Goal: Transaction & Acquisition: Purchase product/service

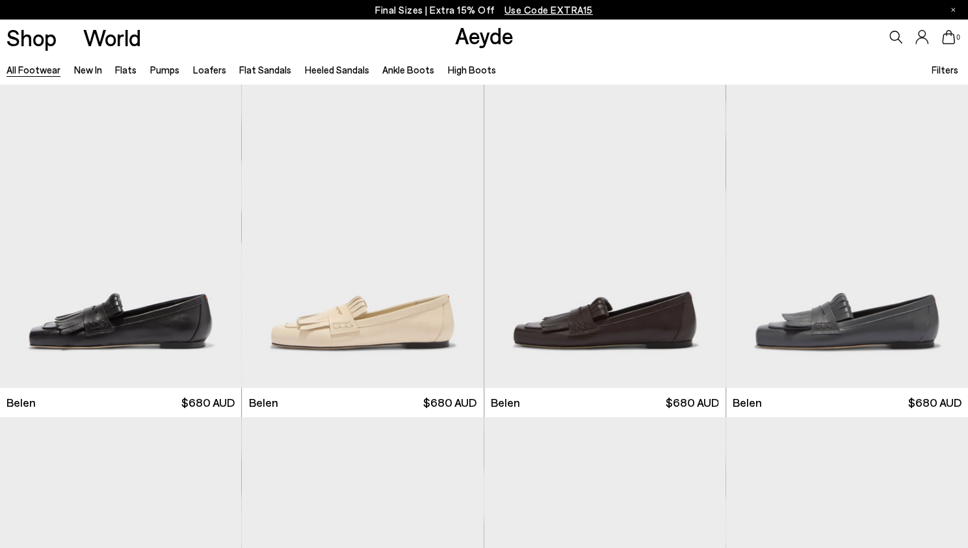
click at [942, 66] on span "Filters" at bounding box center [945, 70] width 27 height 12
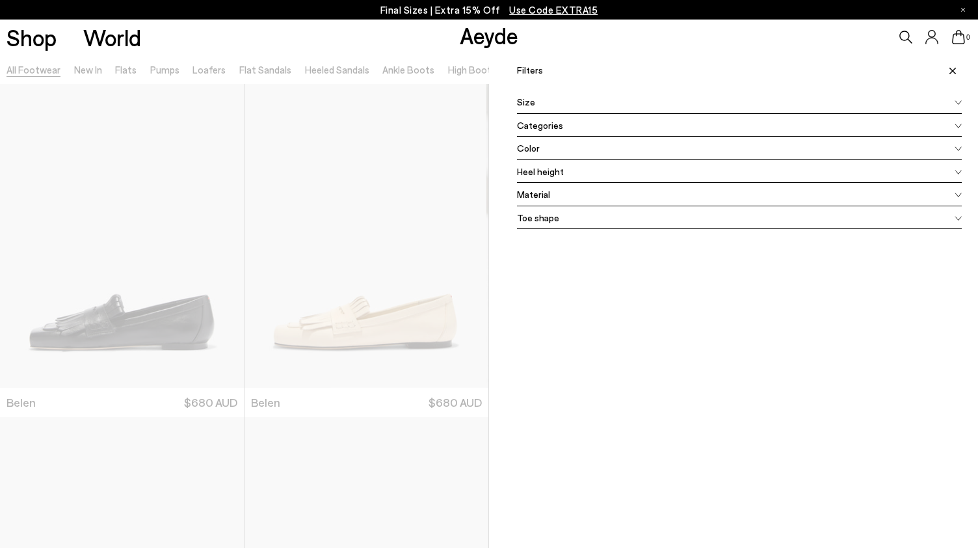
click at [707, 191] on div "Material" at bounding box center [739, 194] width 445 height 23
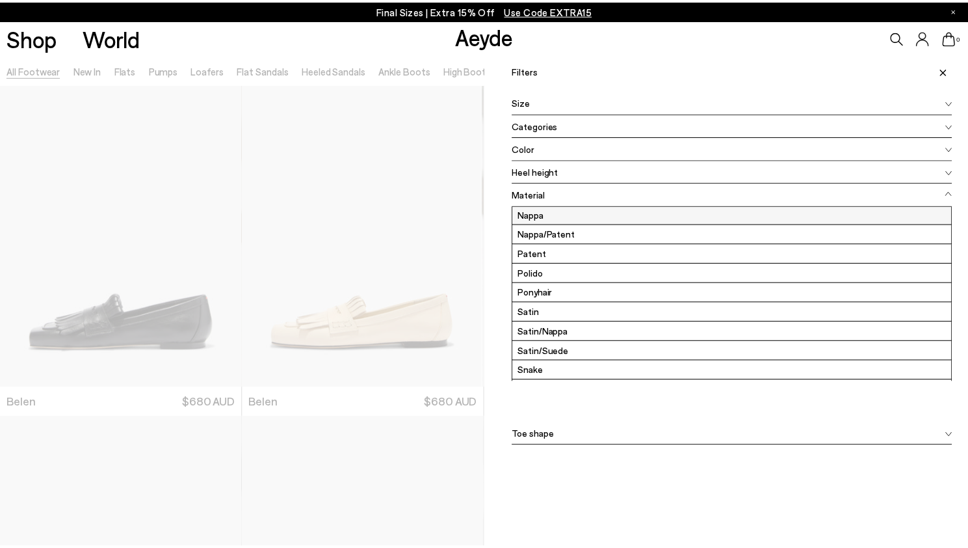
scroll to position [94, 0]
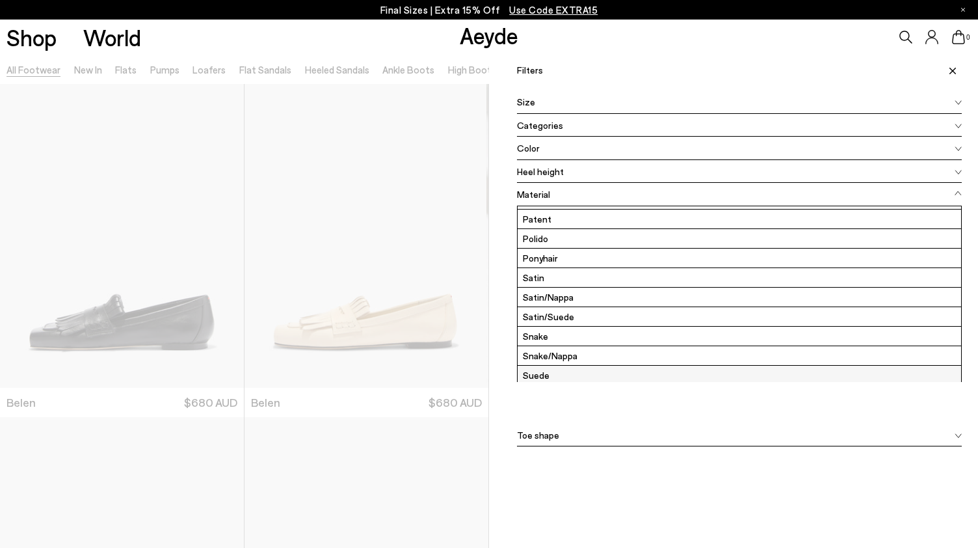
click at [546, 366] on label "Suede" at bounding box center [740, 374] width 444 height 19
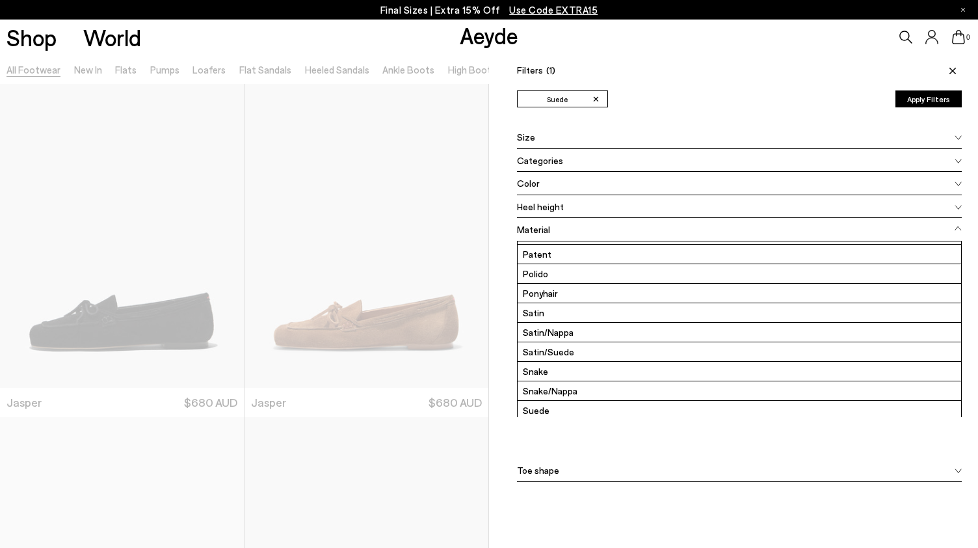
click at [855, 180] on div "Color" at bounding box center [739, 183] width 445 height 23
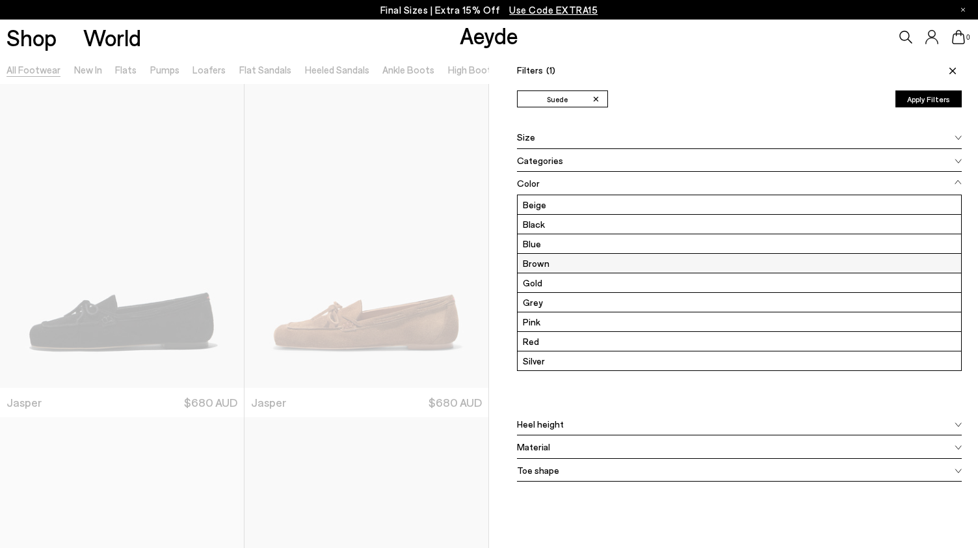
click at [624, 267] on label "Brown" at bounding box center [740, 263] width 444 height 19
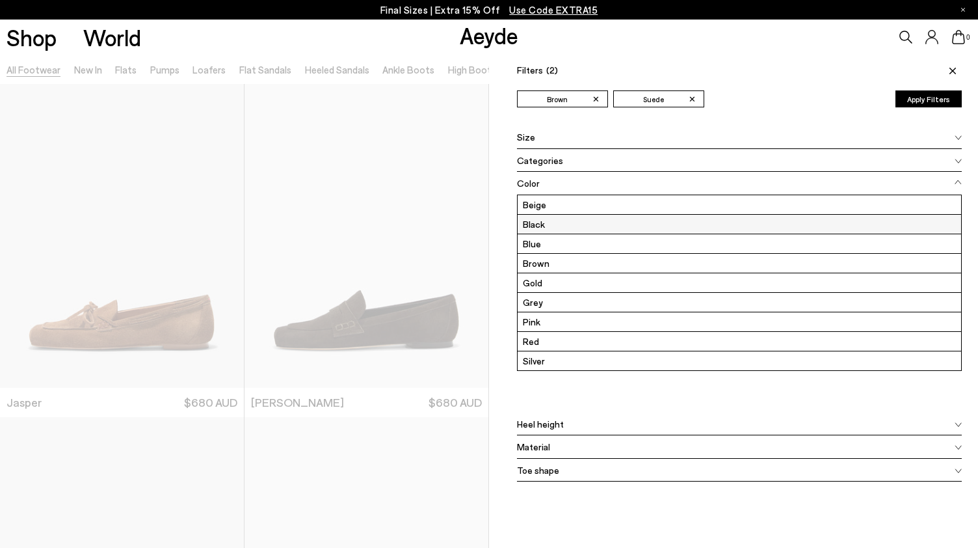
click at [611, 222] on label "Black" at bounding box center [740, 224] width 444 height 19
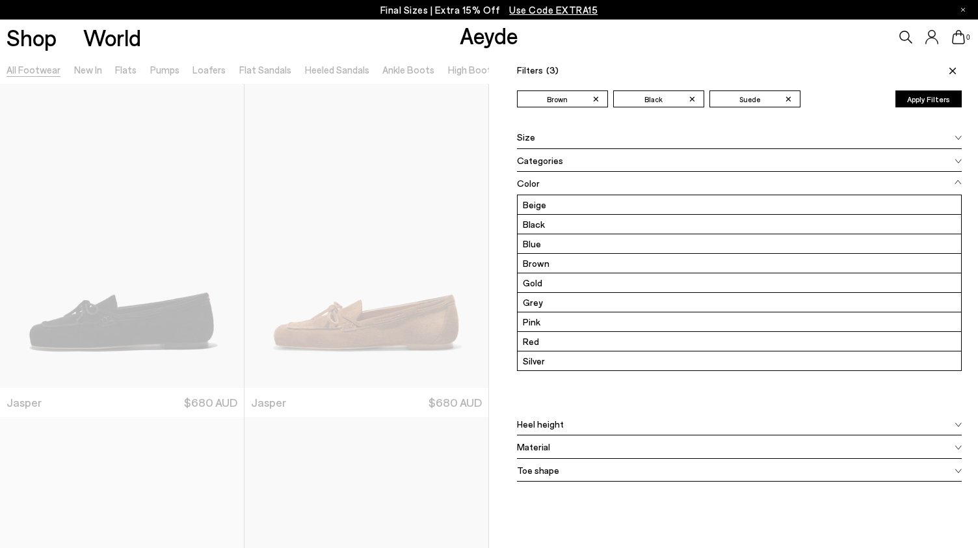
click at [913, 102] on button "Apply Filters" at bounding box center [928, 98] width 66 height 17
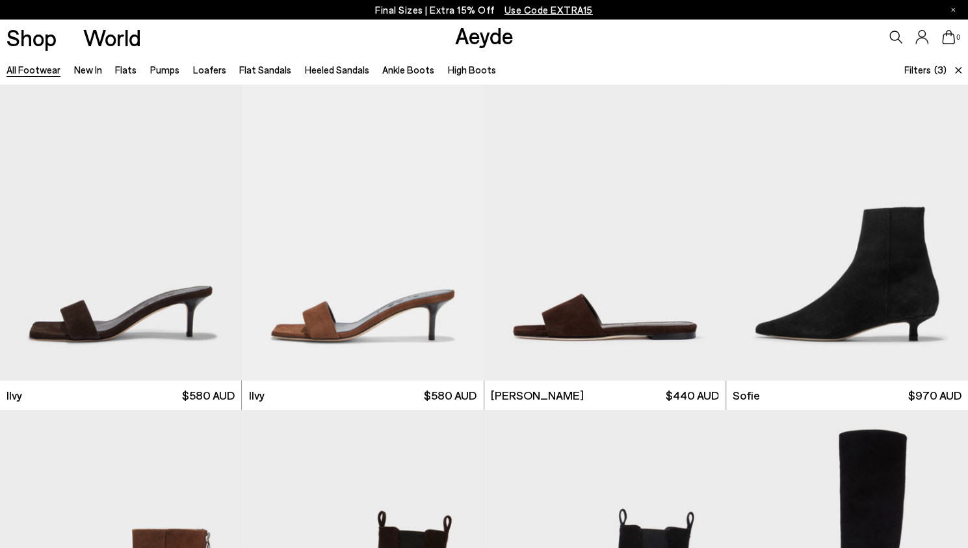
scroll to position [2021, 0]
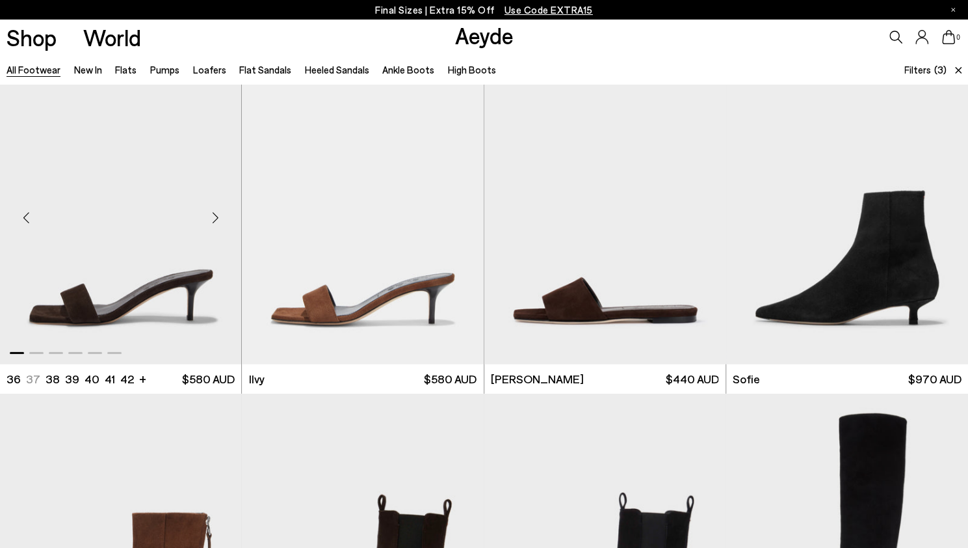
click at [215, 211] on div "Next slide" at bounding box center [215, 217] width 39 height 39
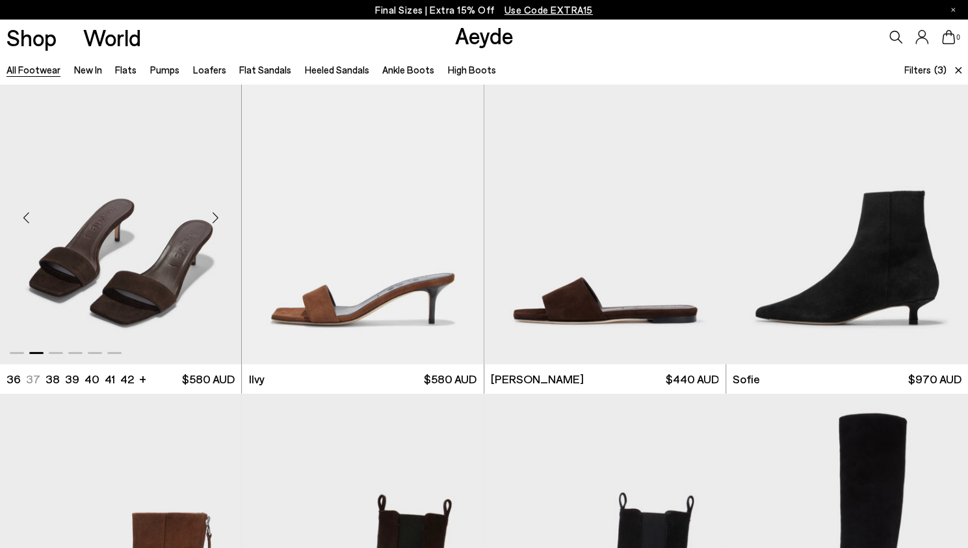
click at [215, 211] on div "Next slide" at bounding box center [215, 217] width 39 height 39
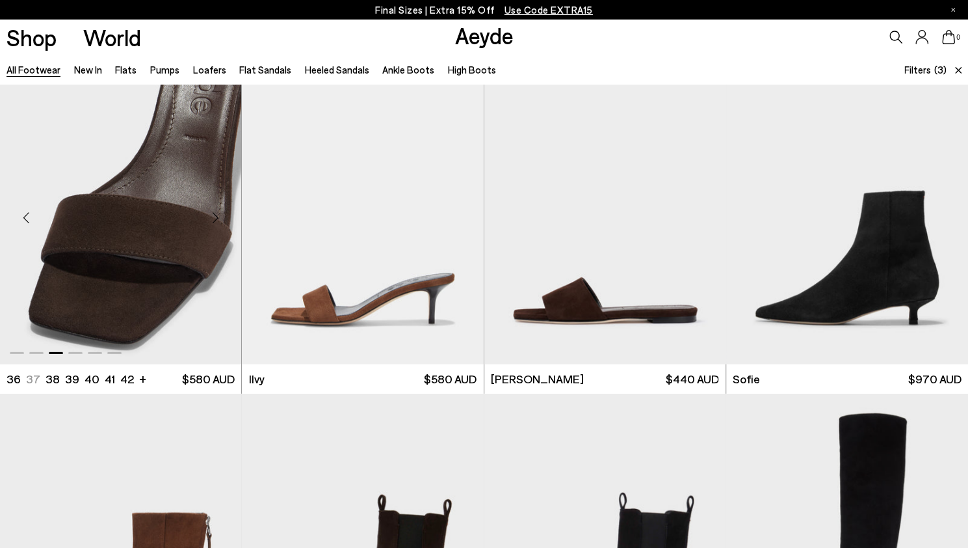
click at [215, 211] on div "Next slide" at bounding box center [215, 217] width 39 height 39
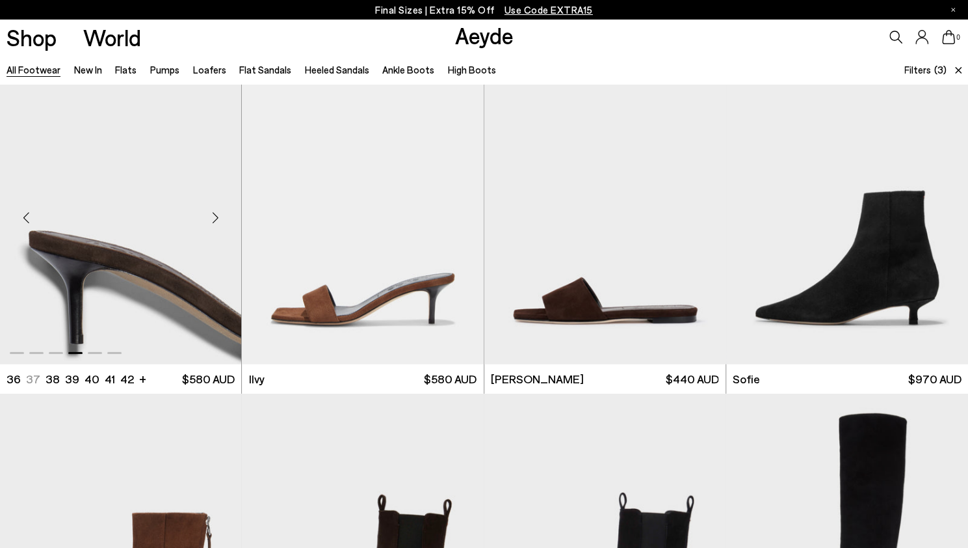
click at [215, 211] on div "Next slide" at bounding box center [215, 217] width 39 height 39
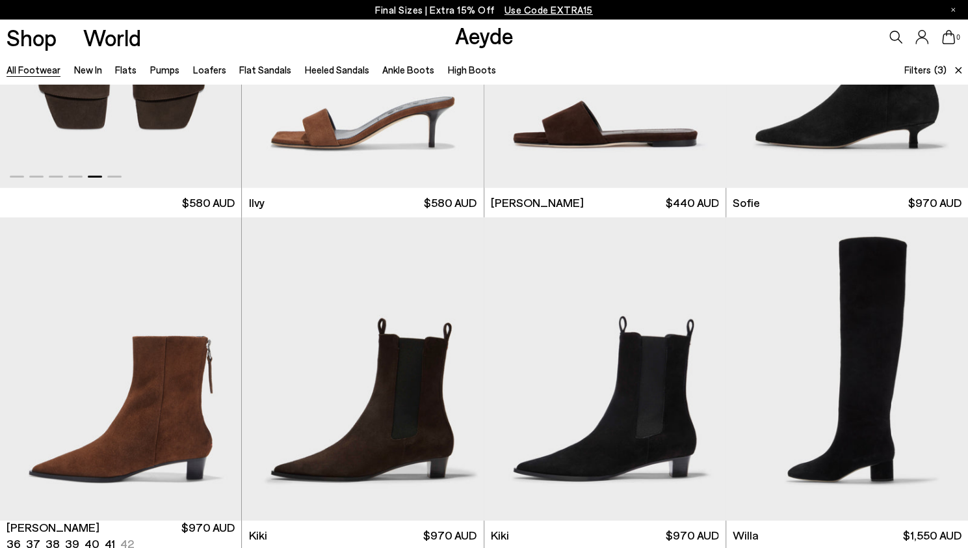
scroll to position [2010, 0]
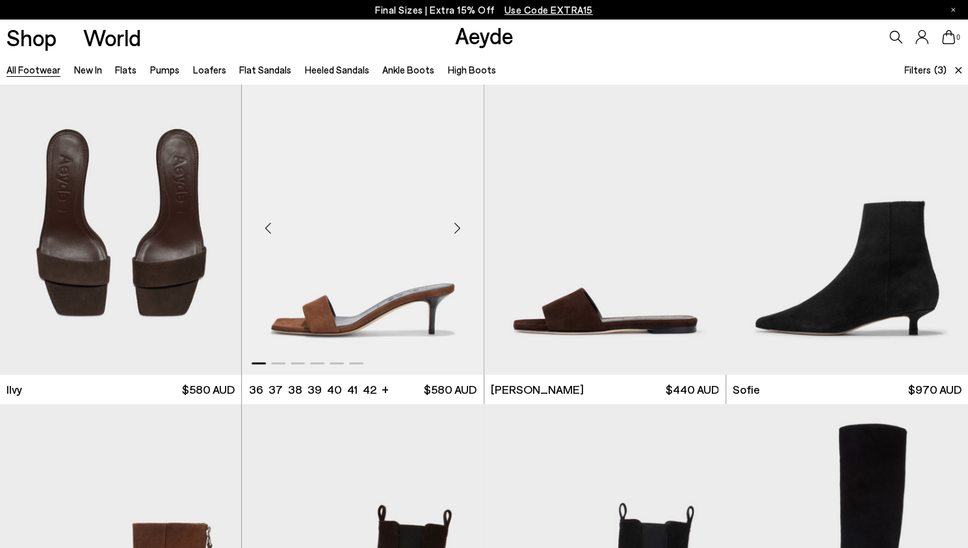
click at [459, 232] on div "Next slide" at bounding box center [457, 227] width 39 height 39
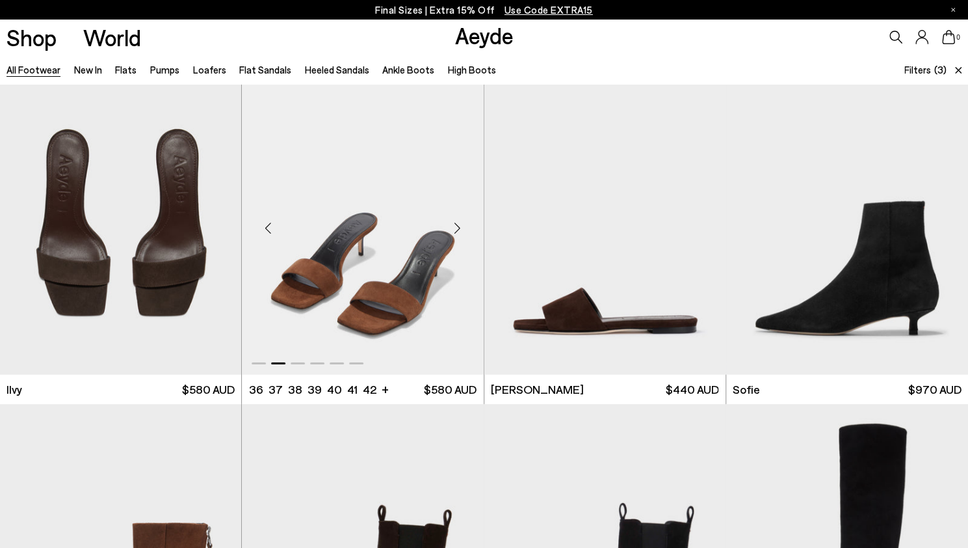
click at [459, 232] on div "Next slide" at bounding box center [457, 227] width 39 height 39
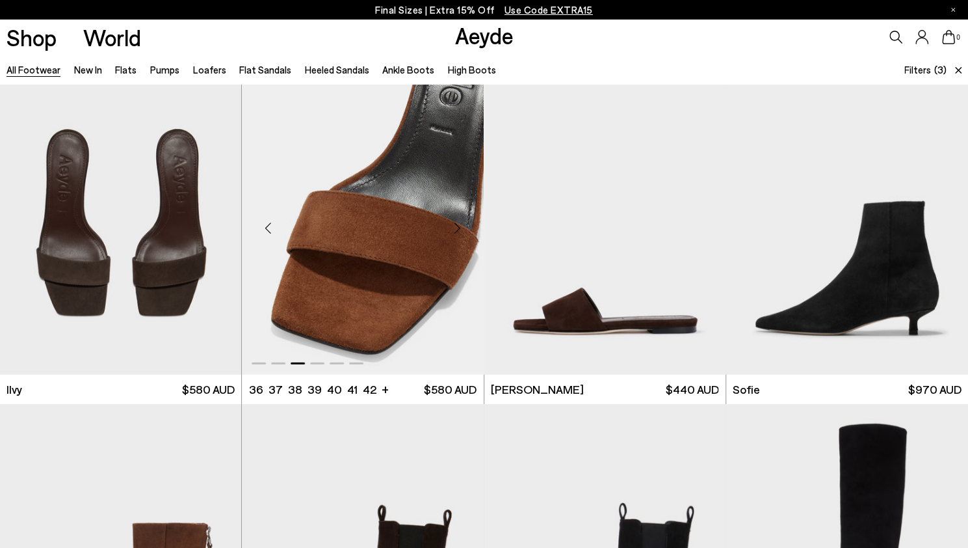
click at [459, 232] on div "Next slide" at bounding box center [457, 227] width 39 height 39
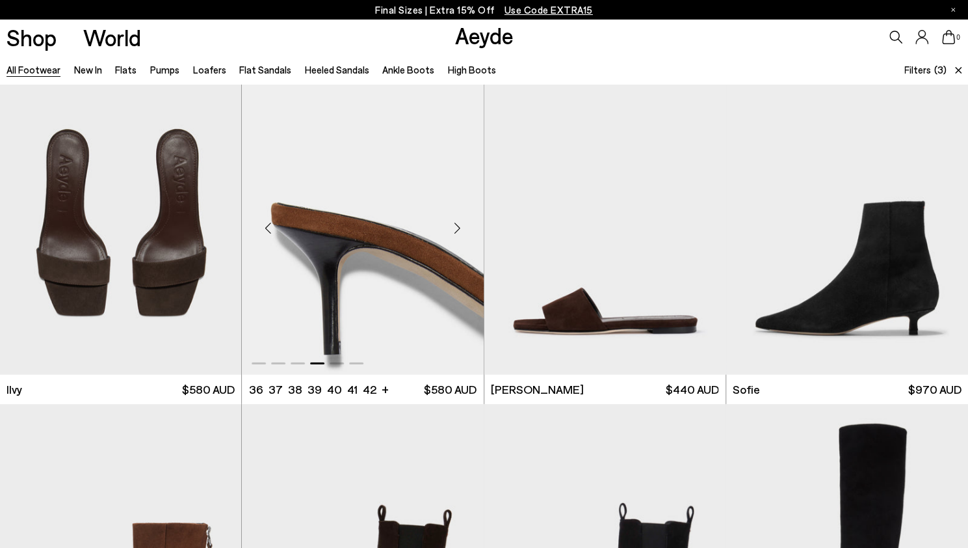
click at [459, 232] on div "Next slide" at bounding box center [457, 227] width 39 height 39
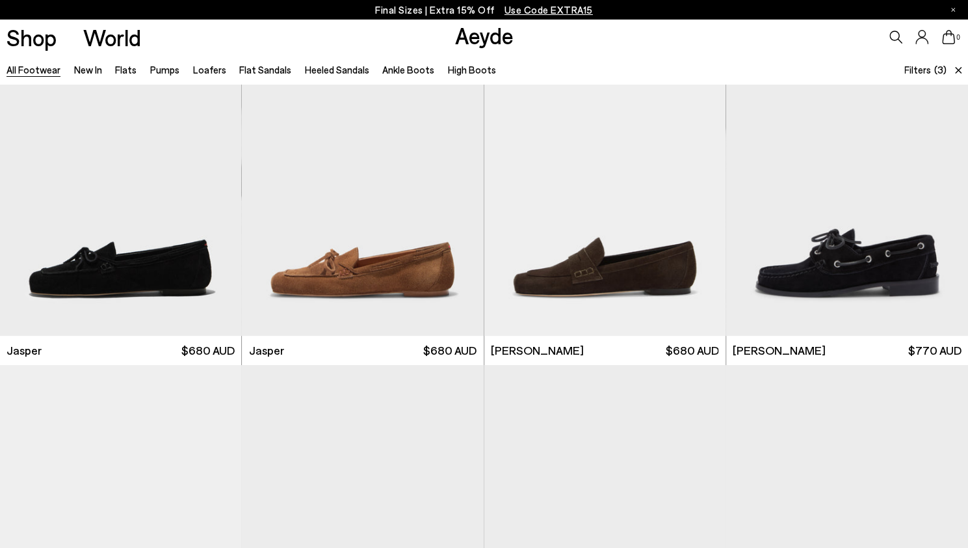
scroll to position [339, 0]
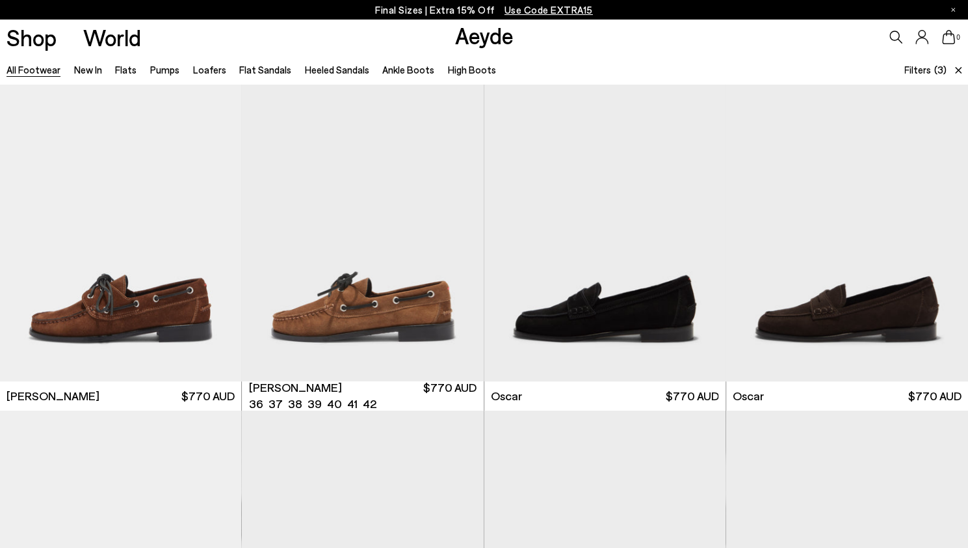
click at [459, 232] on div "Next slide" at bounding box center [457, 234] width 39 height 39
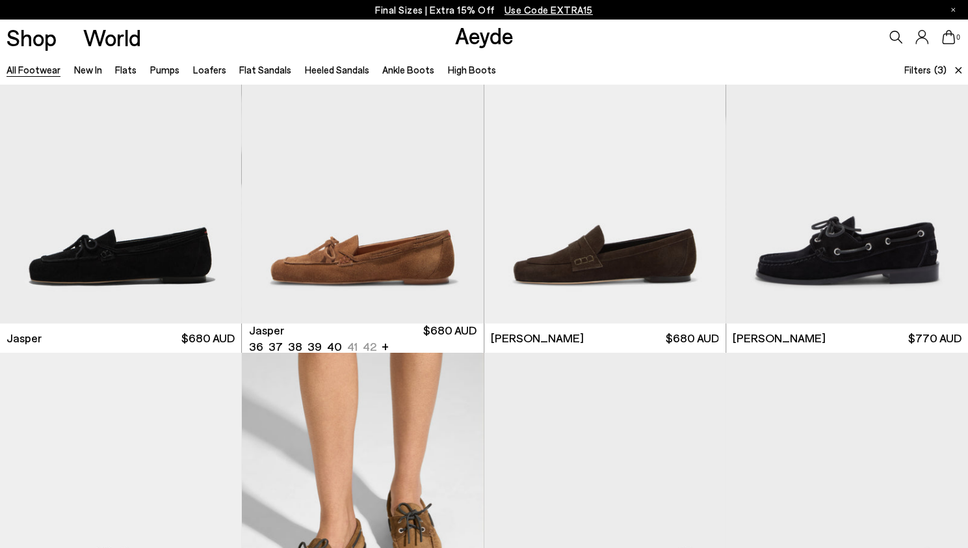
scroll to position [0, 0]
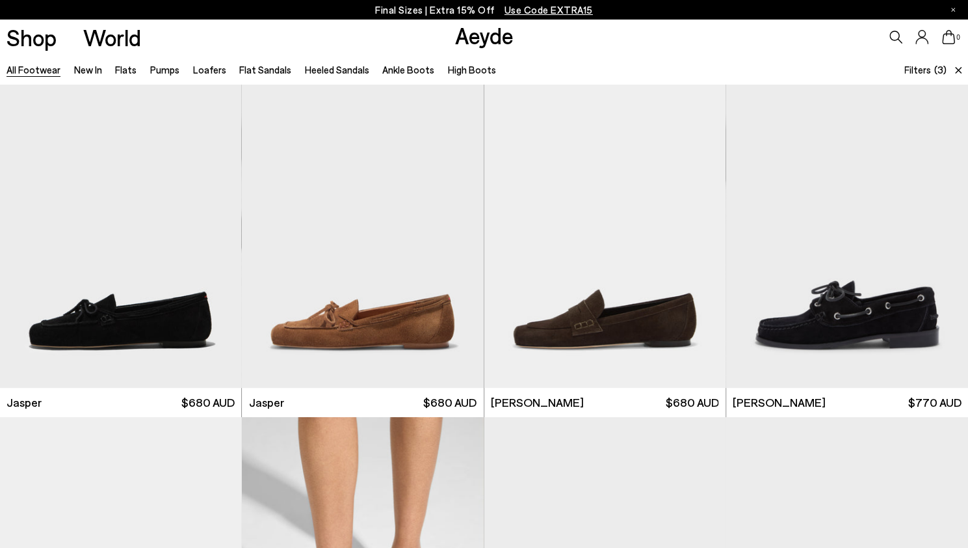
click at [535, 14] on span "Use Code EXTRA15" at bounding box center [549, 10] width 88 height 12
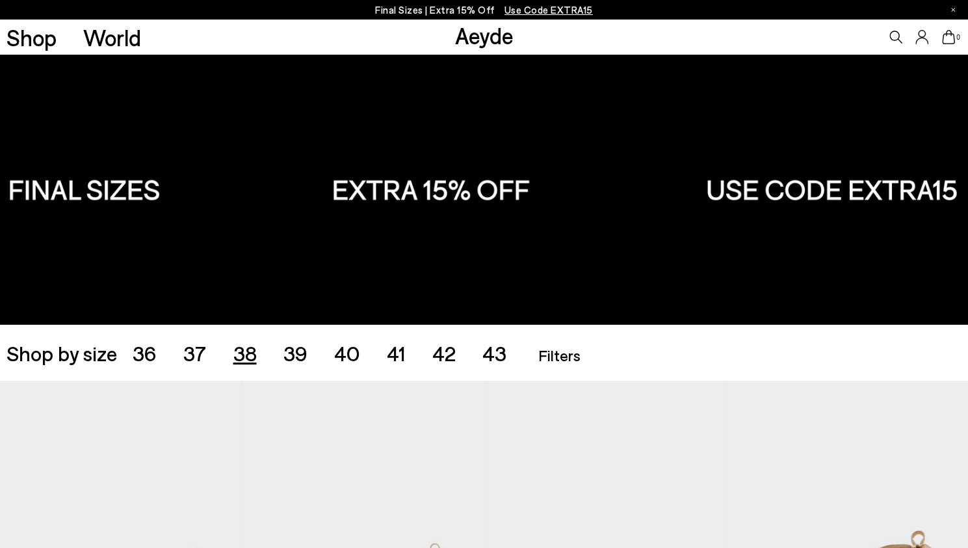
click at [244, 351] on span "38" at bounding box center [244, 352] width 23 height 25
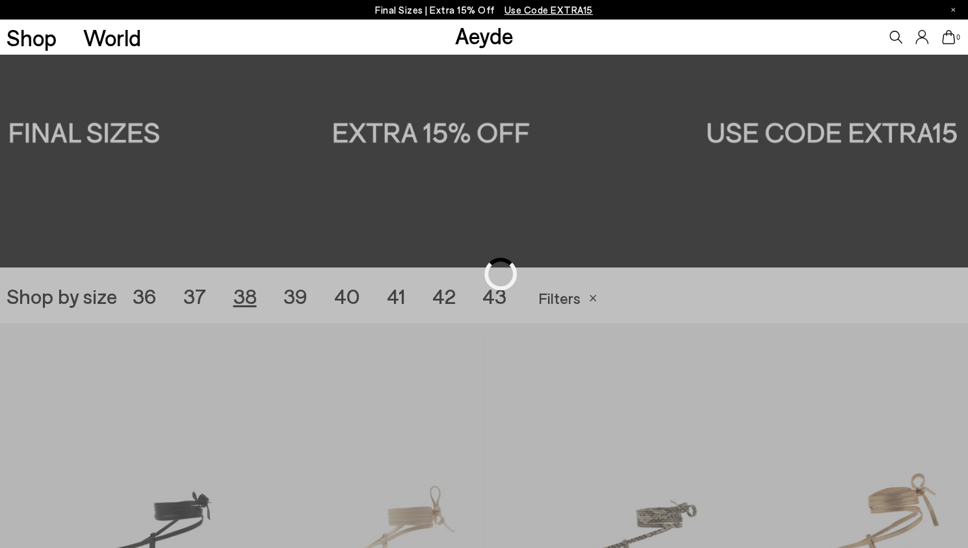
scroll to position [270, 0]
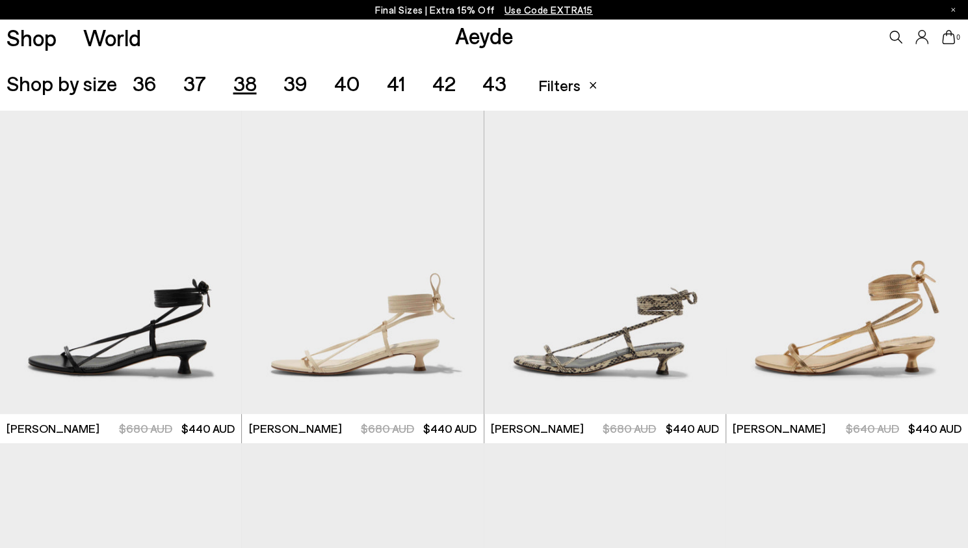
click at [298, 79] on span "39" at bounding box center [296, 82] width 24 height 25
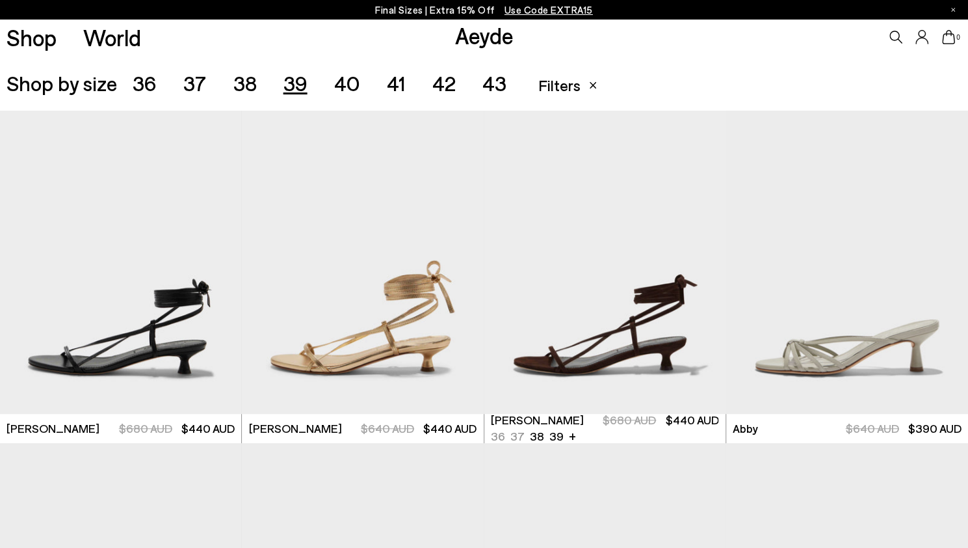
scroll to position [368, 0]
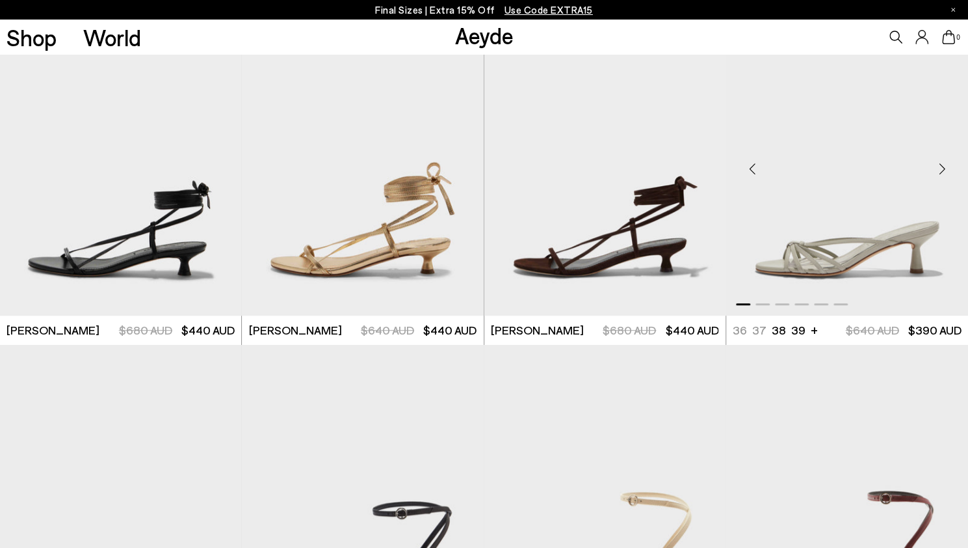
click at [943, 165] on div "Next slide" at bounding box center [942, 168] width 39 height 39
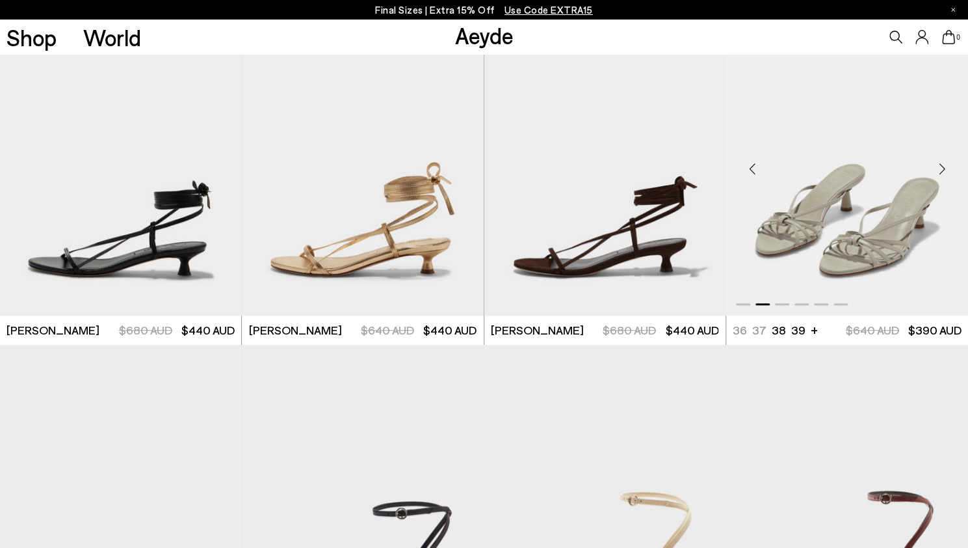
click at [943, 165] on div "Next slide" at bounding box center [942, 168] width 39 height 39
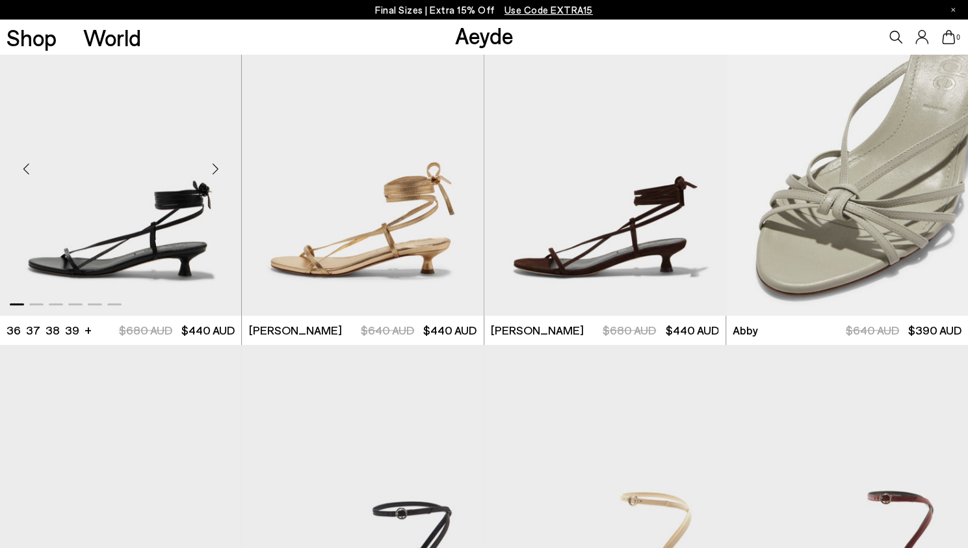
click at [212, 178] on div "Next slide" at bounding box center [215, 168] width 39 height 39
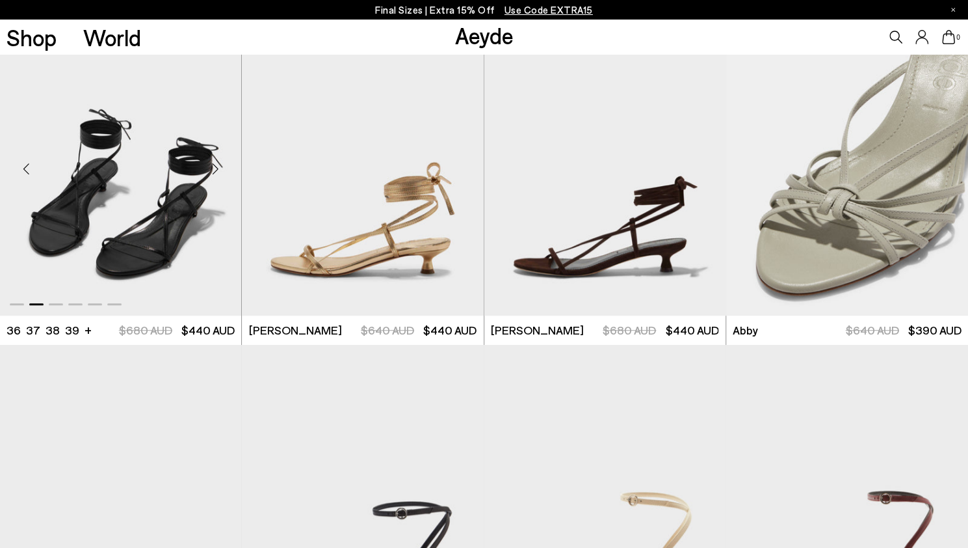
click at [212, 178] on div "Next slide" at bounding box center [215, 168] width 39 height 39
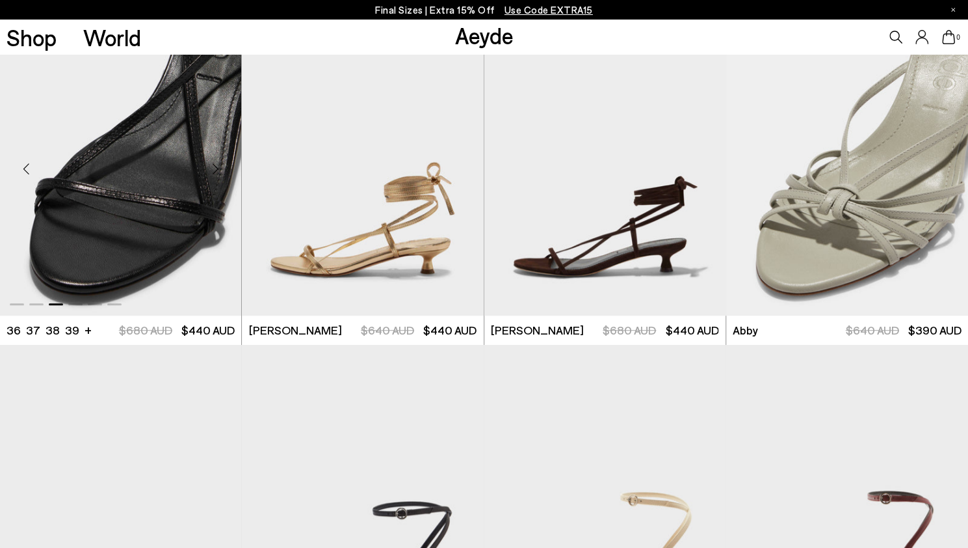
click at [212, 178] on div "Next slide" at bounding box center [215, 168] width 39 height 39
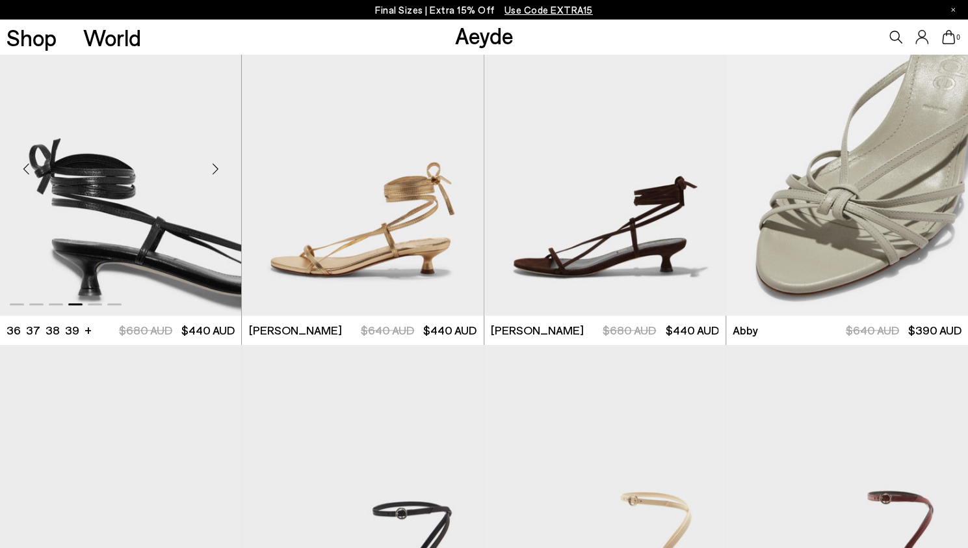
click at [212, 178] on div "Next slide" at bounding box center [215, 168] width 39 height 39
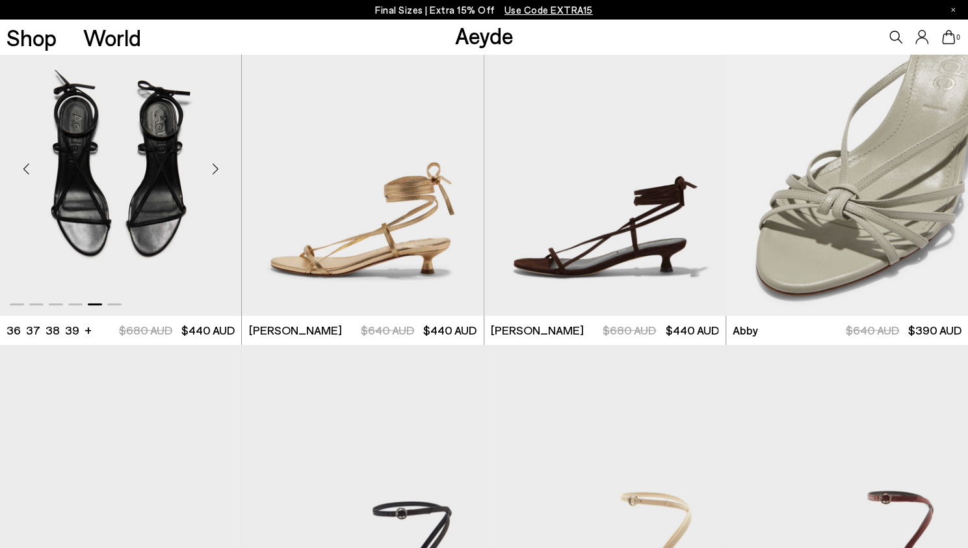
click at [212, 178] on div "Next slide" at bounding box center [215, 168] width 39 height 39
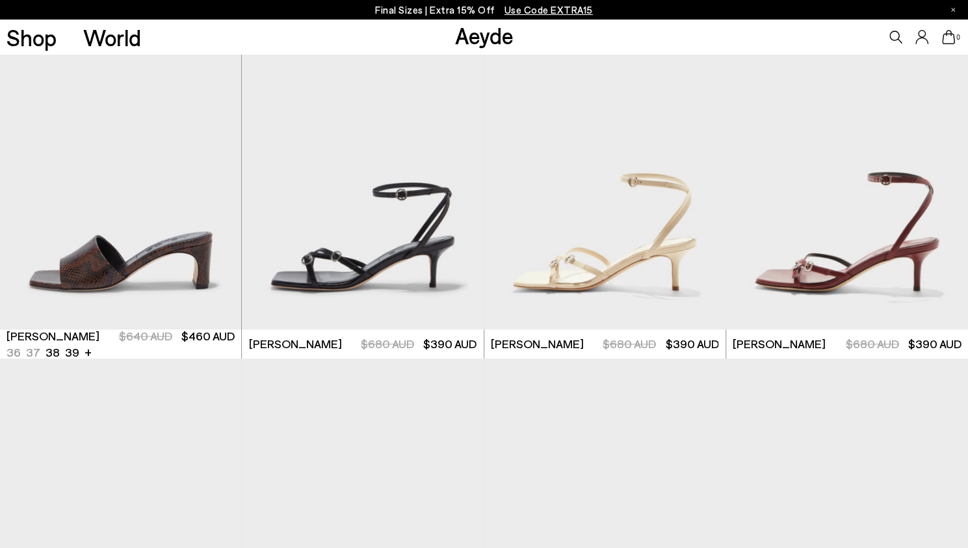
scroll to position [685, 0]
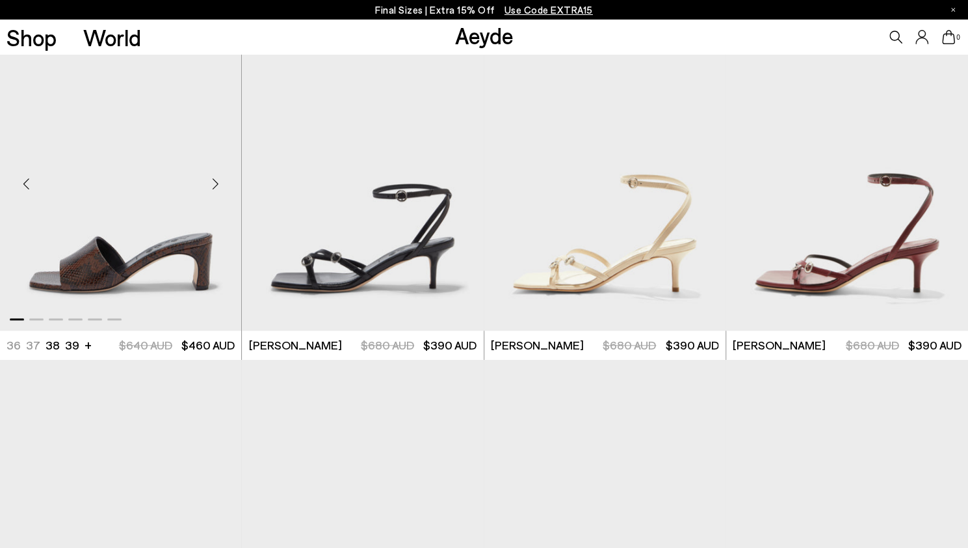
click at [212, 181] on div "Next slide" at bounding box center [215, 184] width 39 height 39
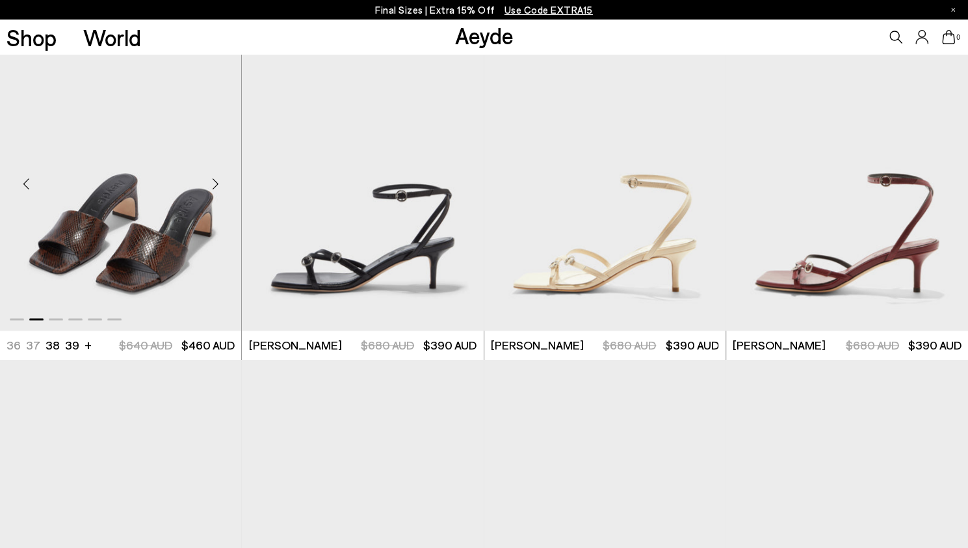
click at [212, 181] on div "Next slide" at bounding box center [215, 184] width 39 height 39
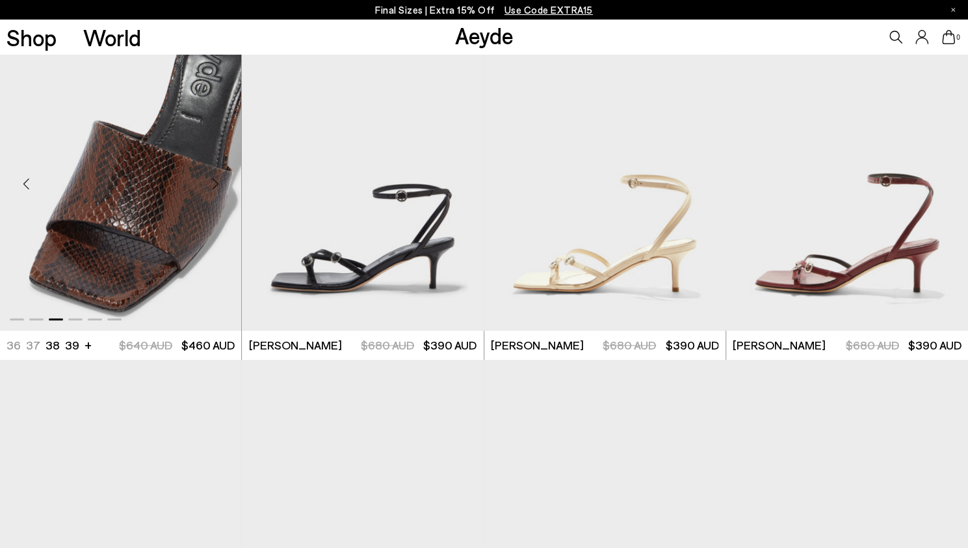
click at [212, 181] on div "Next slide" at bounding box center [215, 184] width 39 height 39
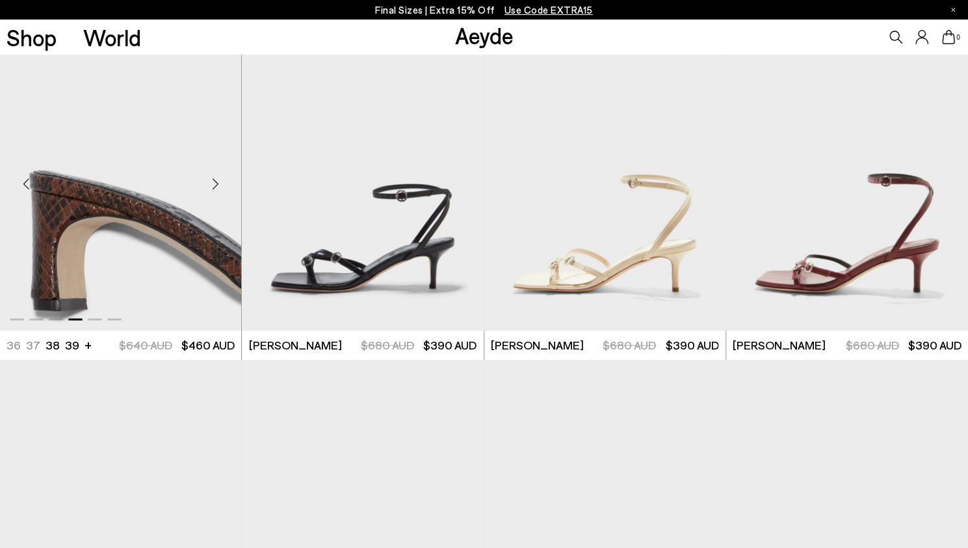
click at [212, 181] on div "Next slide" at bounding box center [215, 184] width 39 height 39
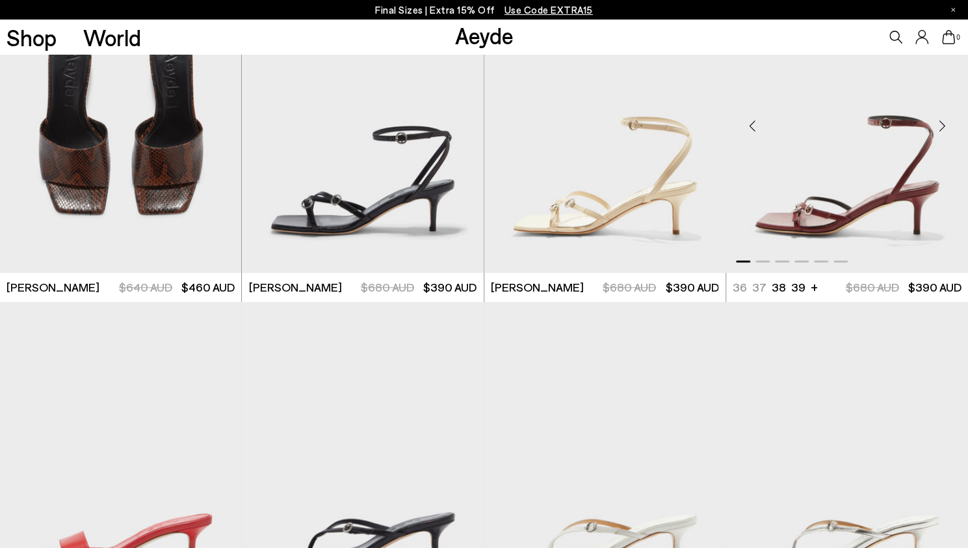
scroll to position [735, 0]
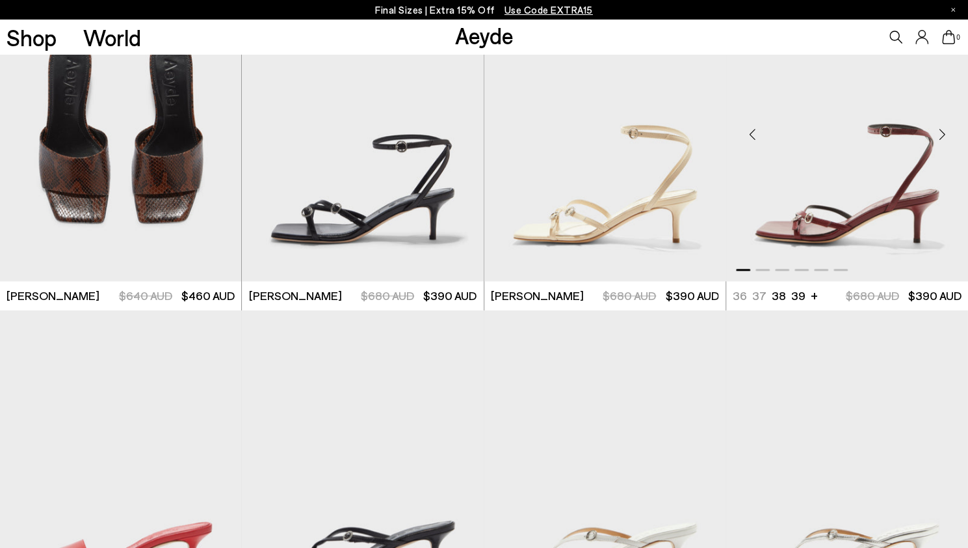
click at [942, 132] on div "Next slide" at bounding box center [942, 134] width 39 height 39
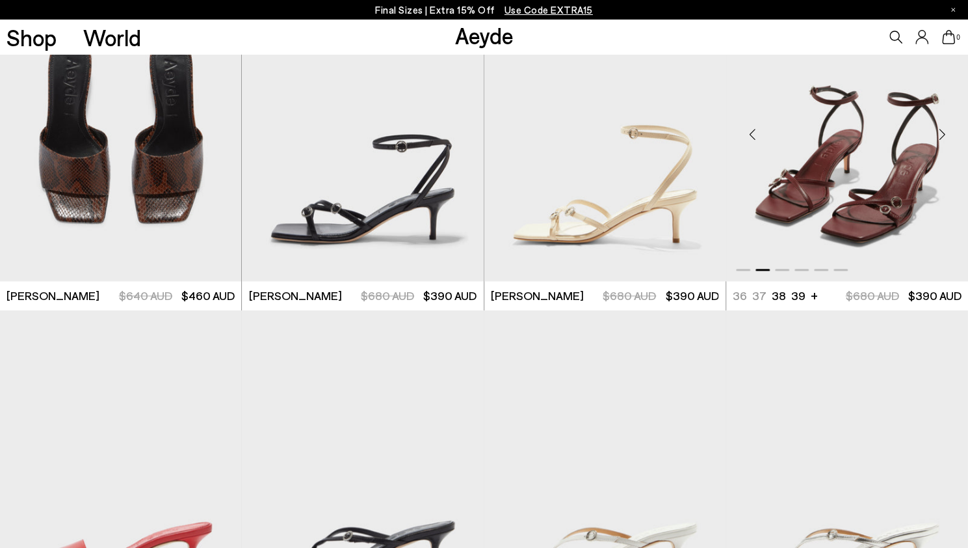
click at [942, 132] on div "Next slide" at bounding box center [942, 134] width 39 height 39
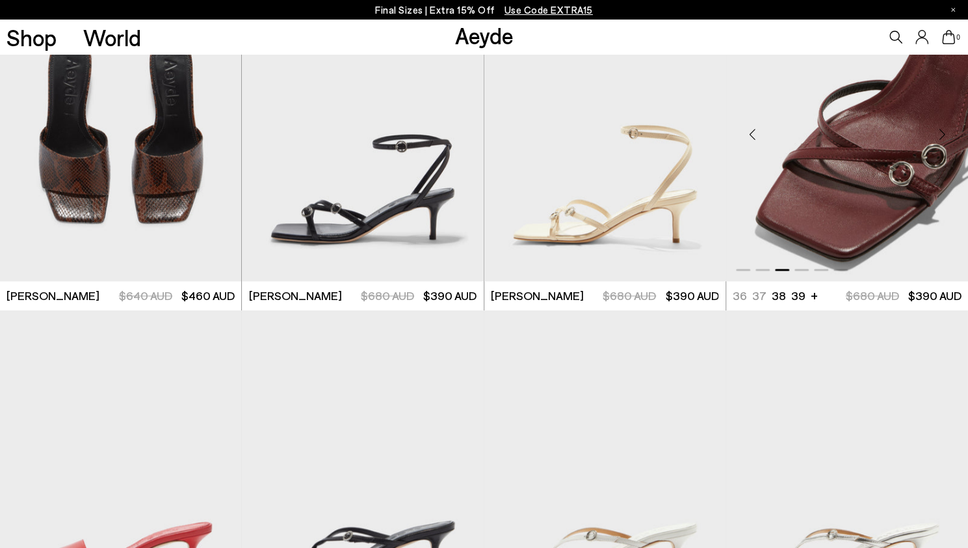
click at [942, 132] on div "Next slide" at bounding box center [942, 134] width 39 height 39
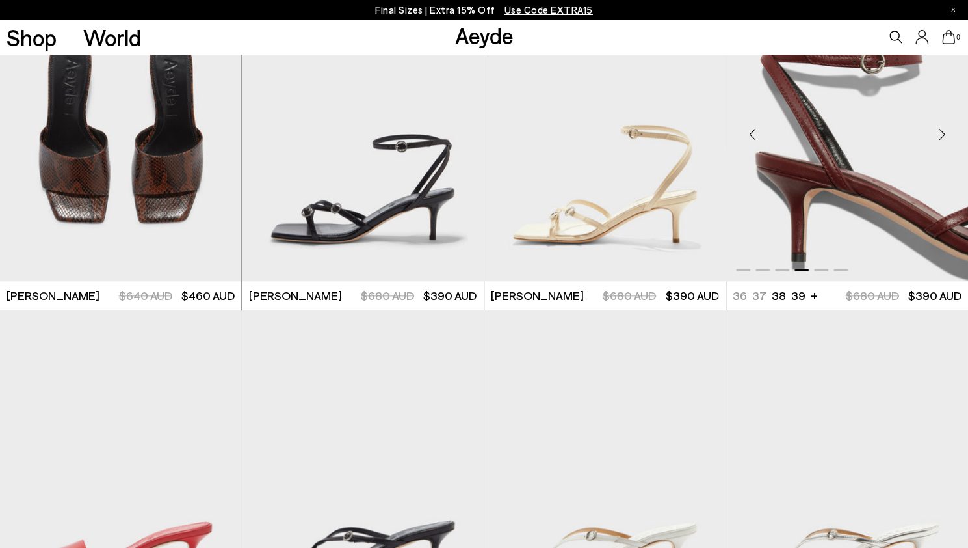
click at [942, 132] on div "Next slide" at bounding box center [942, 134] width 39 height 39
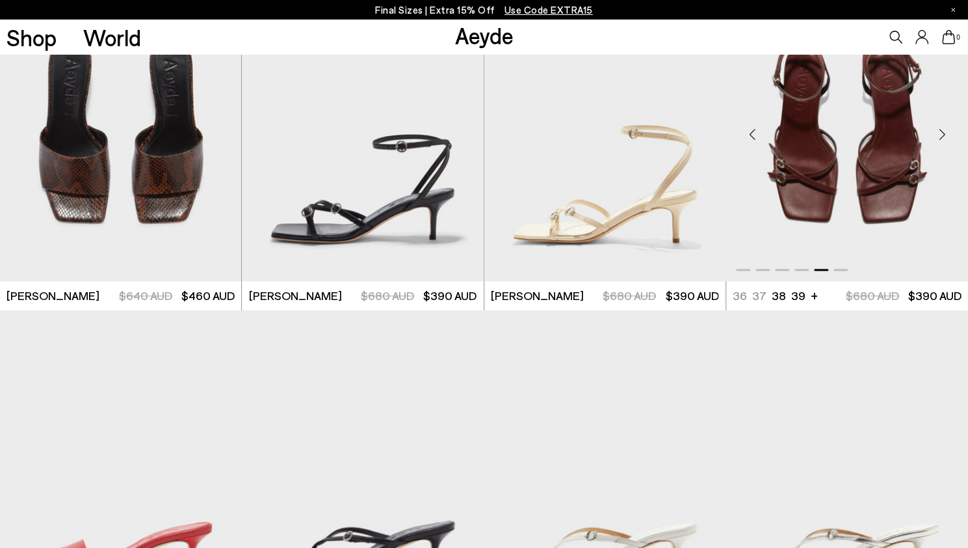
click at [942, 132] on div "Next slide" at bounding box center [942, 134] width 39 height 39
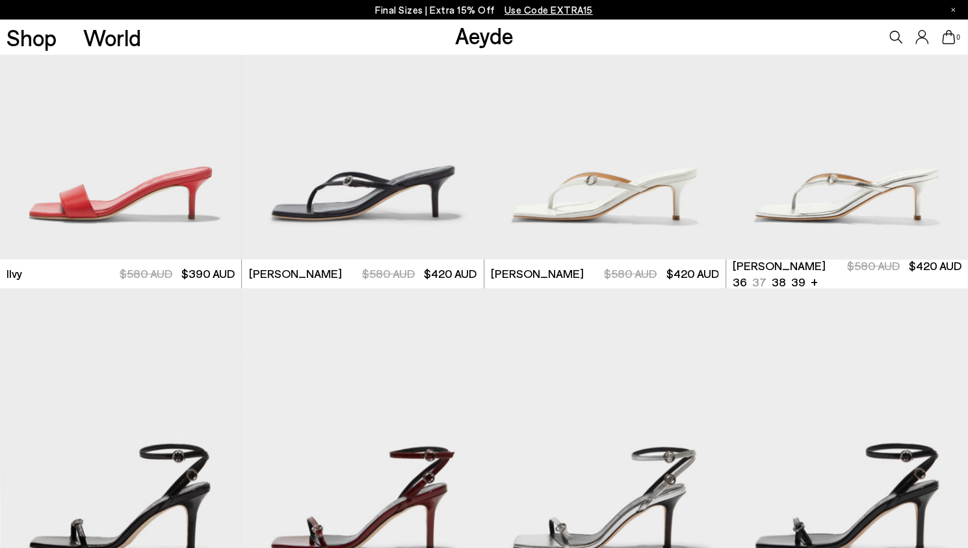
scroll to position [1332, 0]
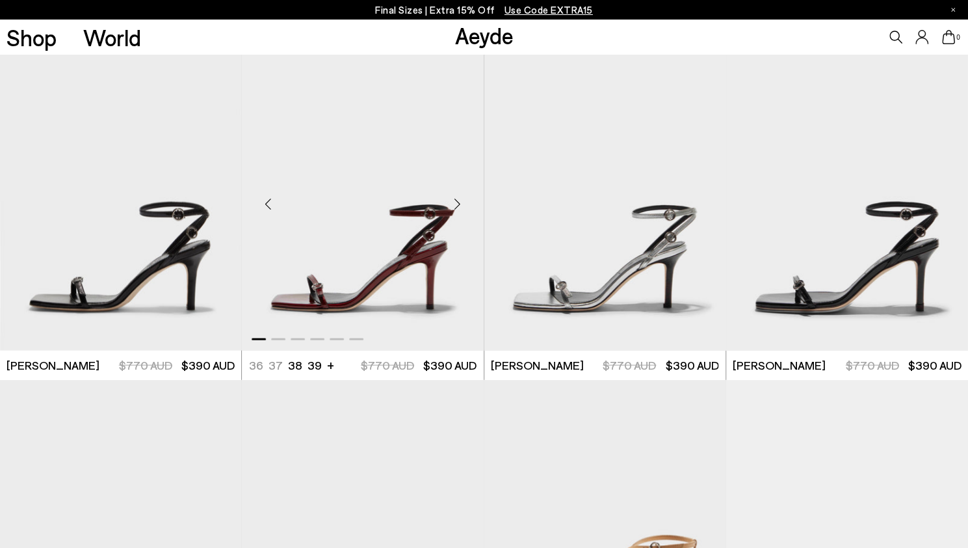
click at [455, 206] on div "Next slide" at bounding box center [457, 202] width 39 height 39
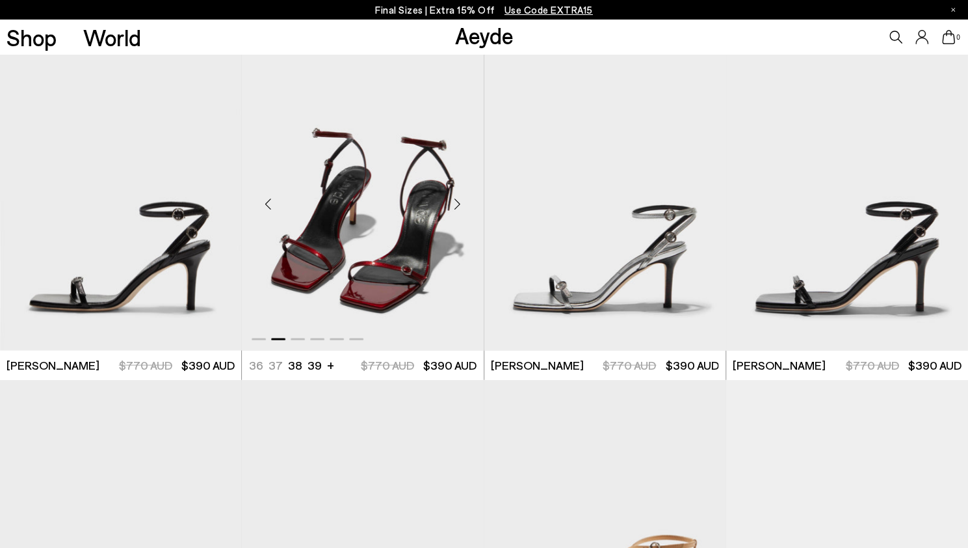
click at [455, 206] on div "Next slide" at bounding box center [457, 202] width 39 height 39
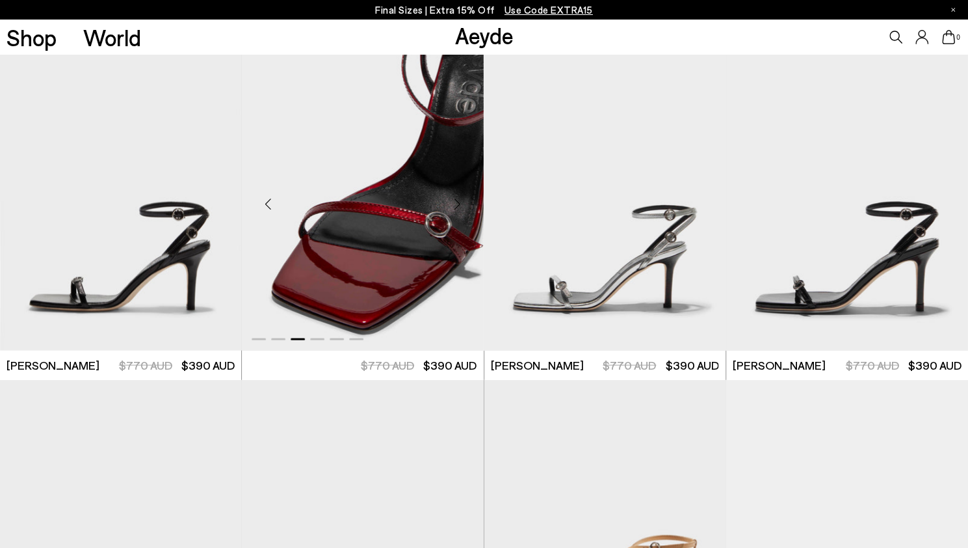
scroll to position [1666, 0]
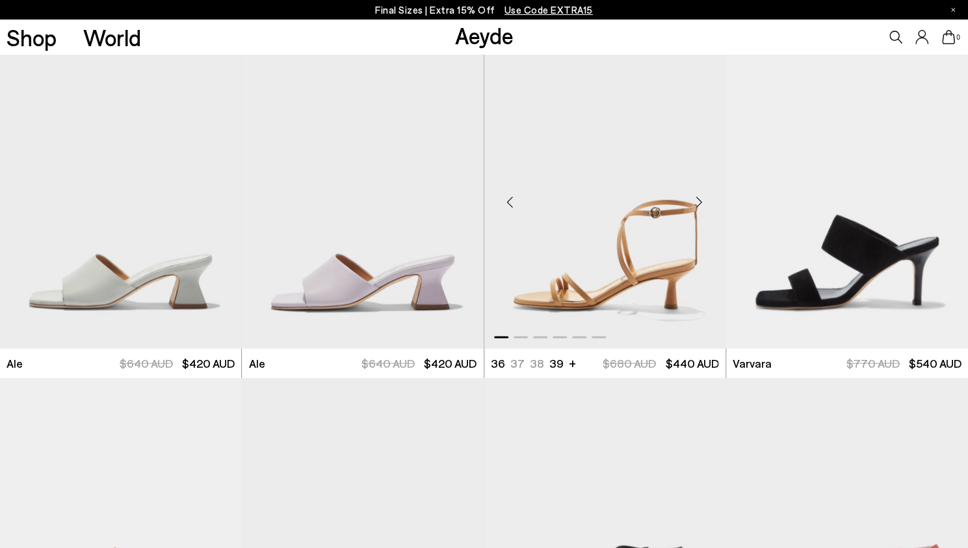
click at [695, 200] on div "Next slide" at bounding box center [699, 201] width 39 height 39
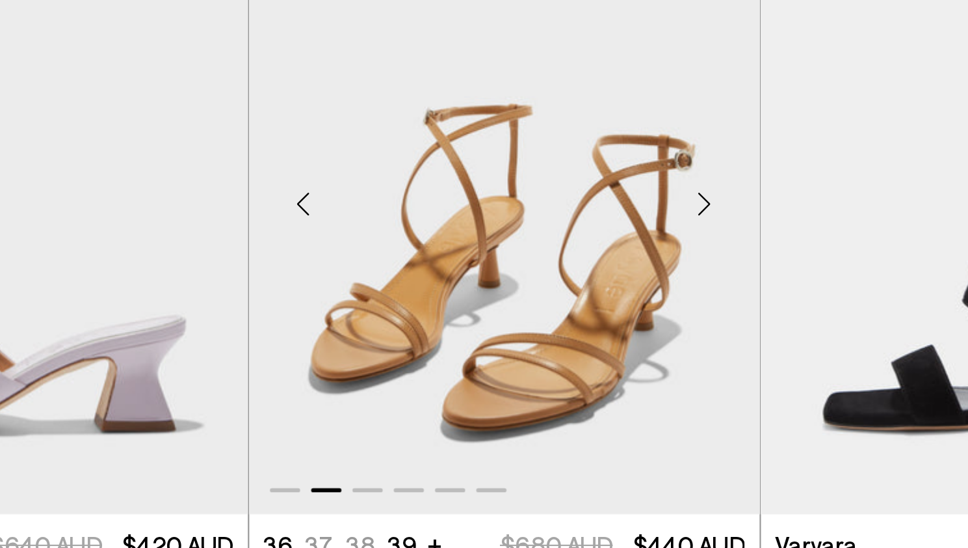
click at [698, 202] on div "Next slide" at bounding box center [699, 201] width 39 height 39
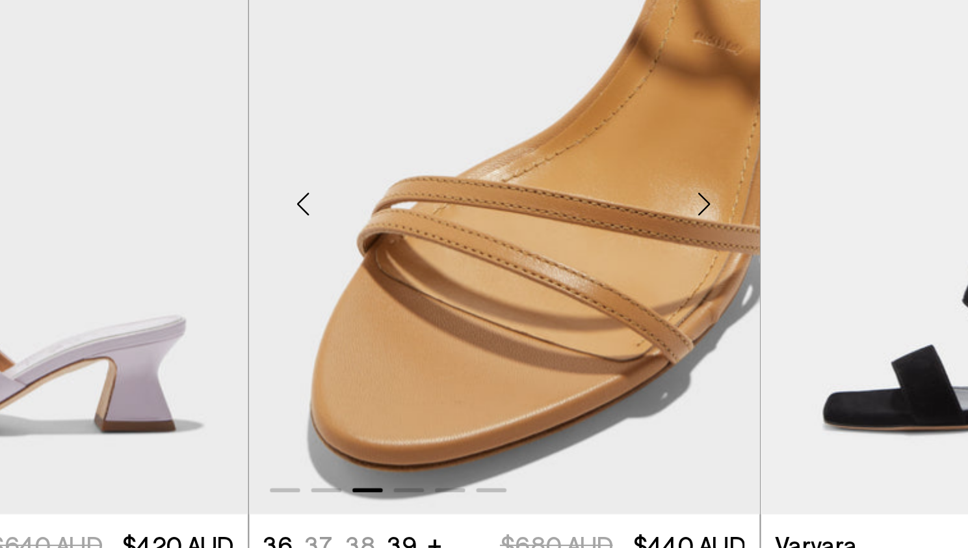
click at [698, 202] on div "Next slide" at bounding box center [699, 201] width 39 height 39
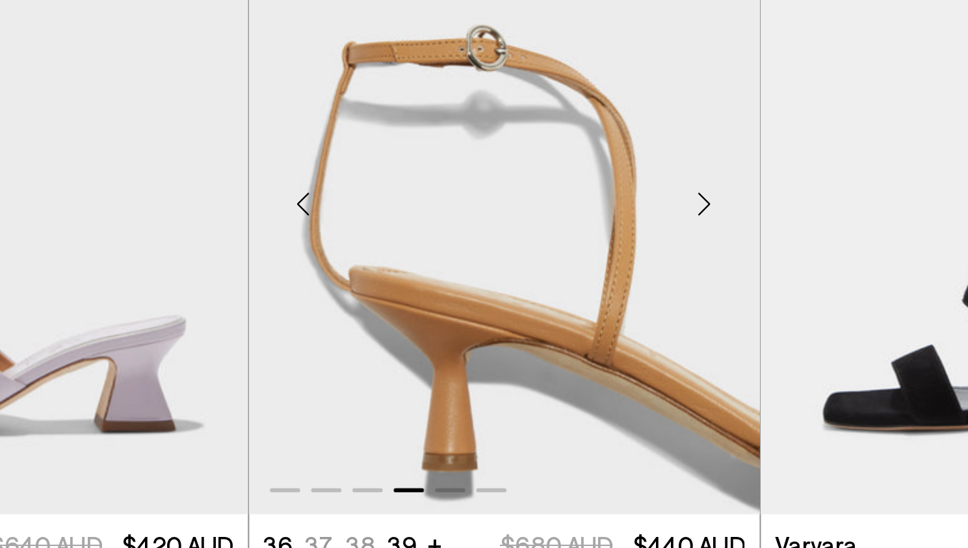
click at [698, 202] on div "Next slide" at bounding box center [699, 201] width 39 height 39
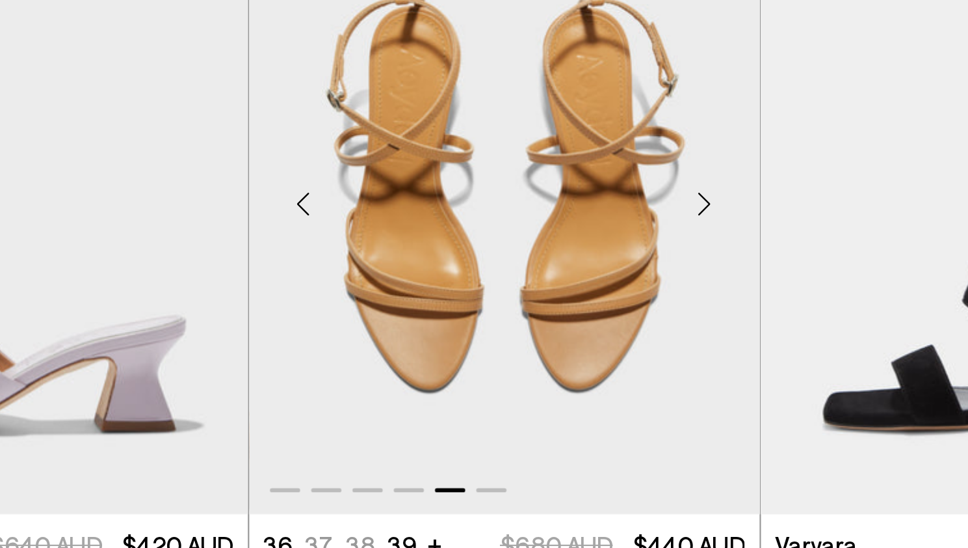
click at [698, 202] on div "Next slide" at bounding box center [699, 201] width 39 height 39
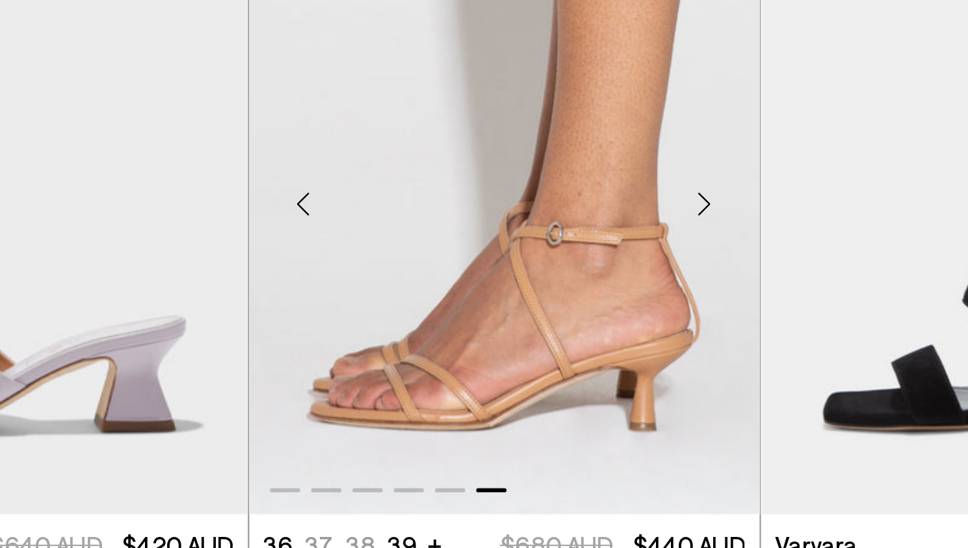
click at [698, 202] on div "Next slide" at bounding box center [699, 201] width 39 height 39
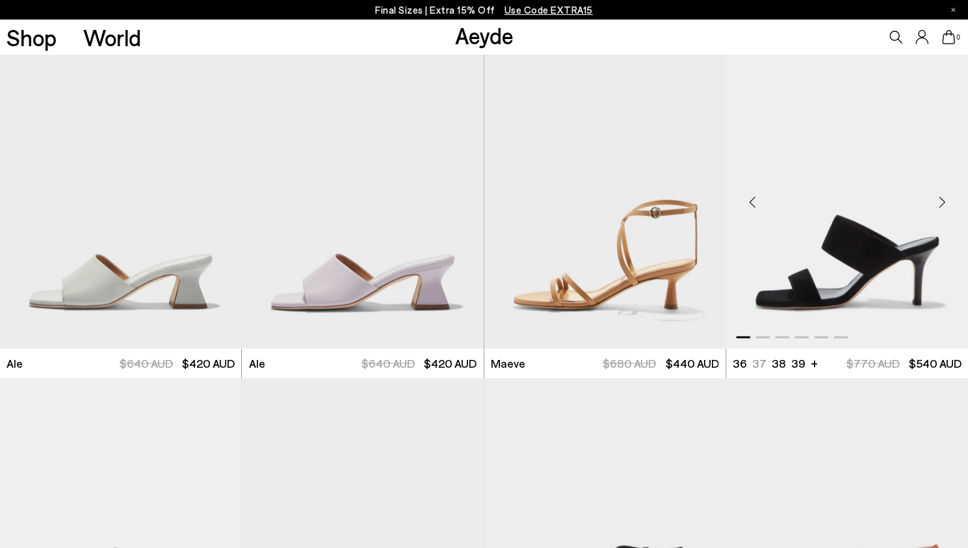
click at [946, 194] on div "Next slide" at bounding box center [942, 201] width 39 height 39
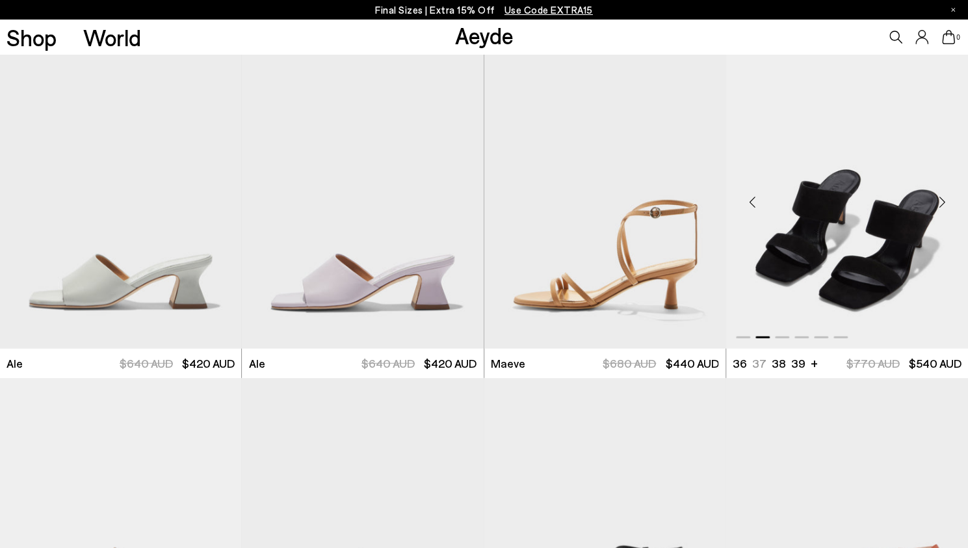
click at [946, 194] on div "Next slide" at bounding box center [942, 201] width 39 height 39
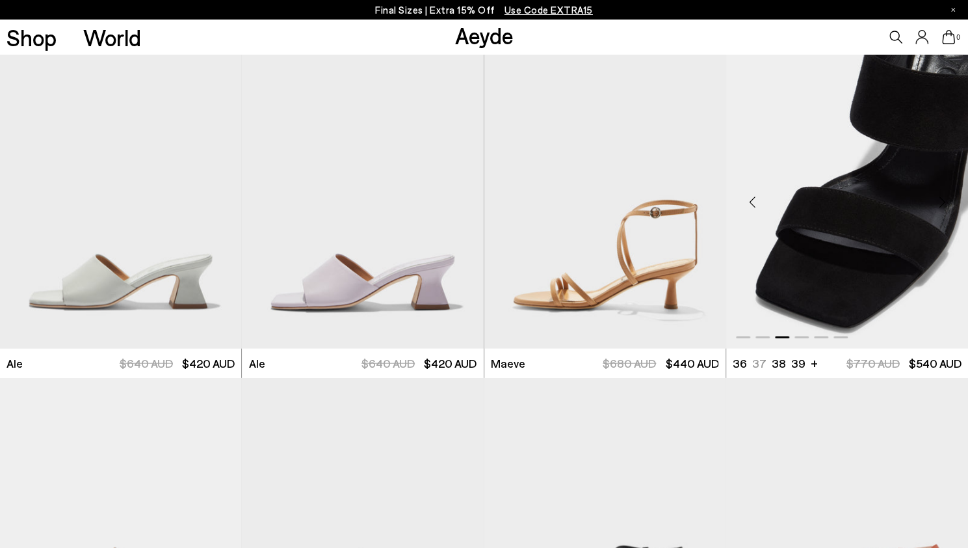
click at [946, 194] on div "Next slide" at bounding box center [942, 201] width 39 height 39
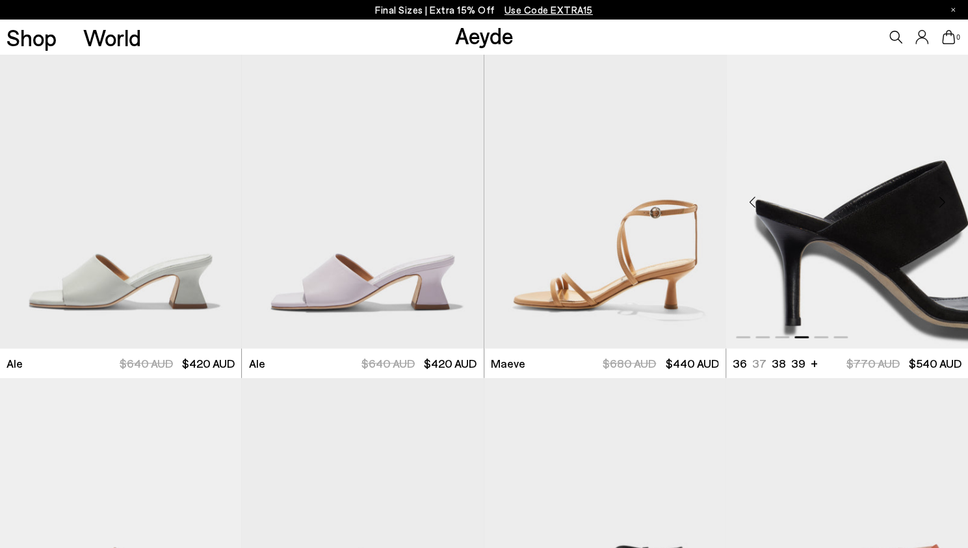
click at [946, 194] on div "Next slide" at bounding box center [942, 201] width 39 height 39
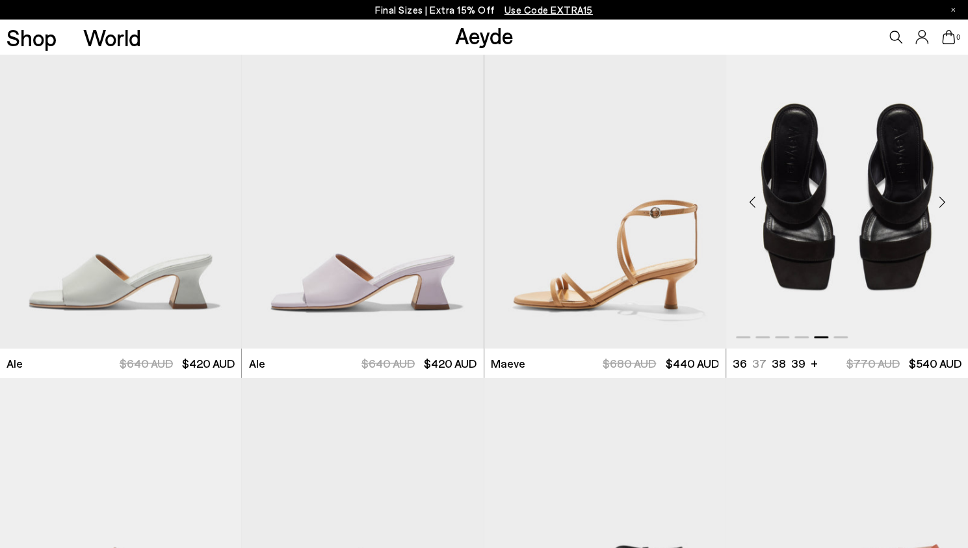
click at [946, 194] on div "Next slide" at bounding box center [942, 201] width 39 height 39
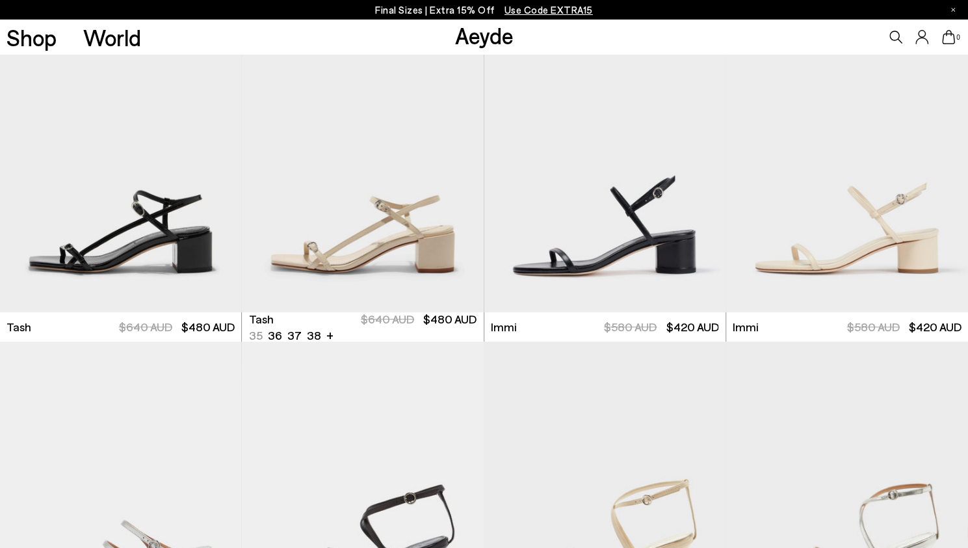
scroll to position [2632, 0]
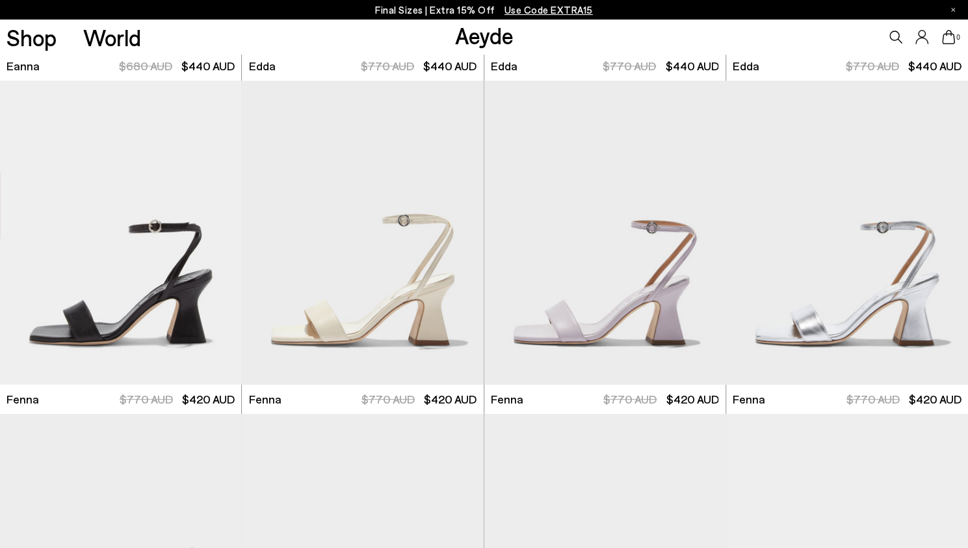
scroll to position [3326, 0]
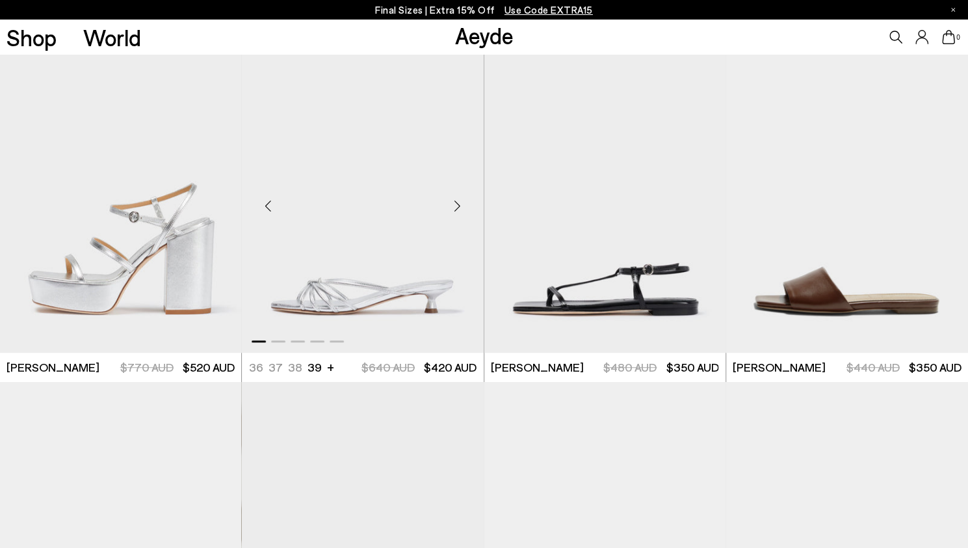
click at [461, 205] on div "Next slide" at bounding box center [457, 206] width 39 height 39
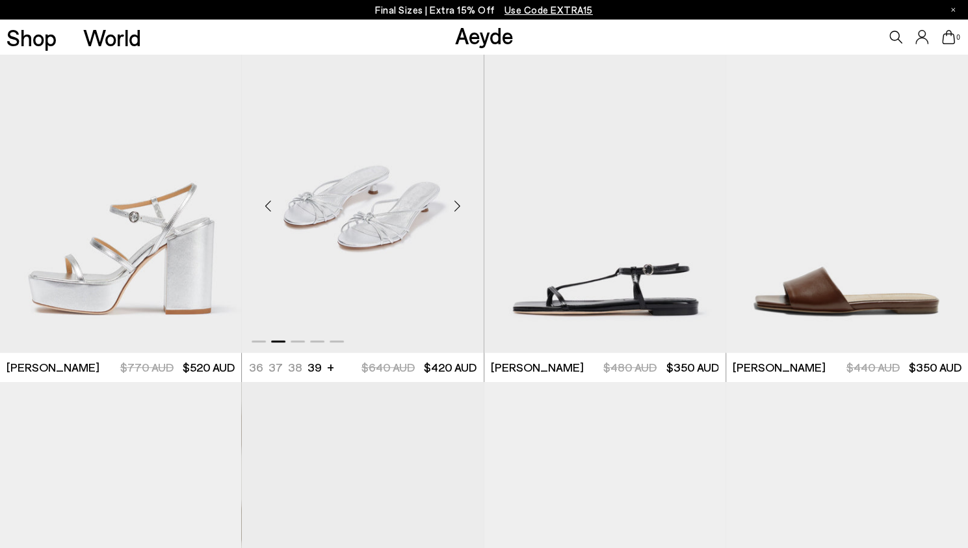
click at [461, 205] on div "Next slide" at bounding box center [457, 206] width 39 height 39
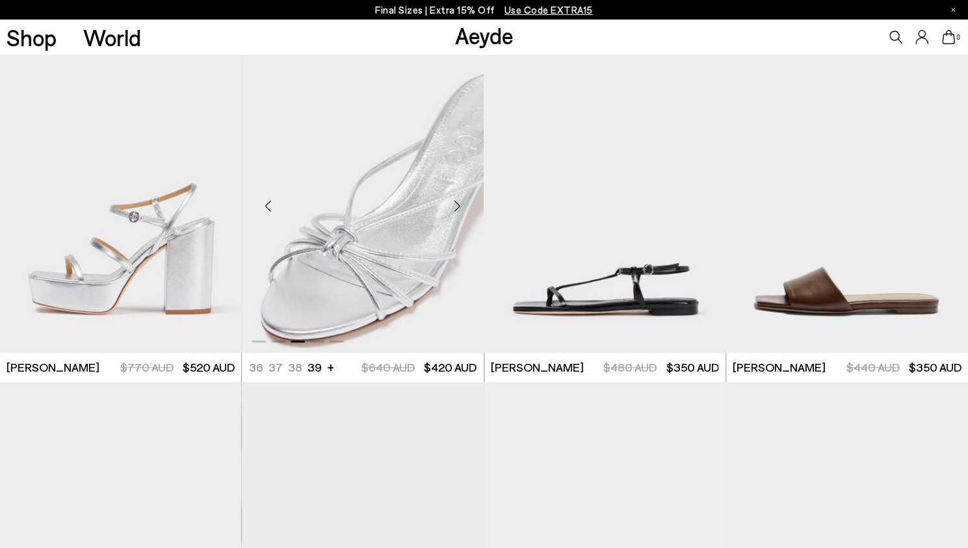
click at [461, 205] on div "Next slide" at bounding box center [457, 206] width 39 height 39
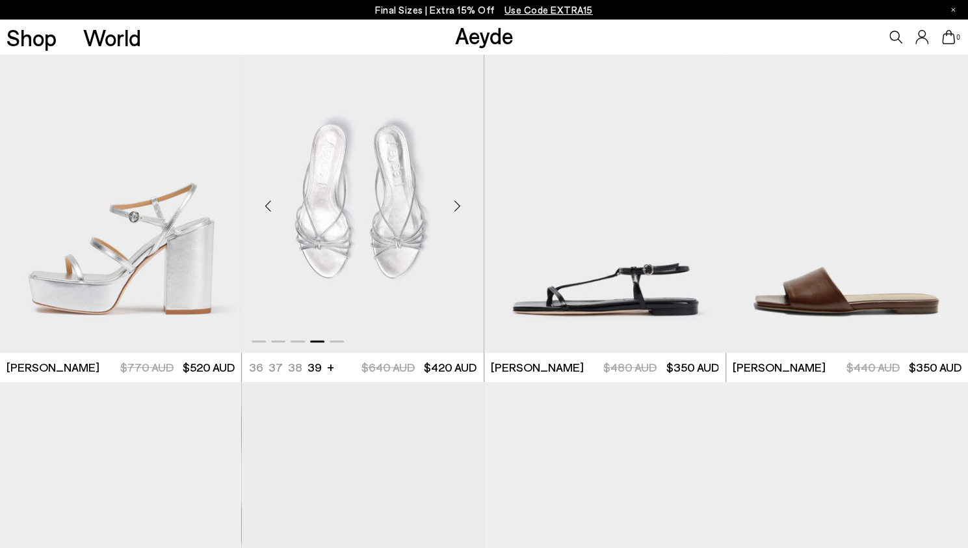
click at [461, 205] on div "Next slide" at bounding box center [457, 206] width 39 height 39
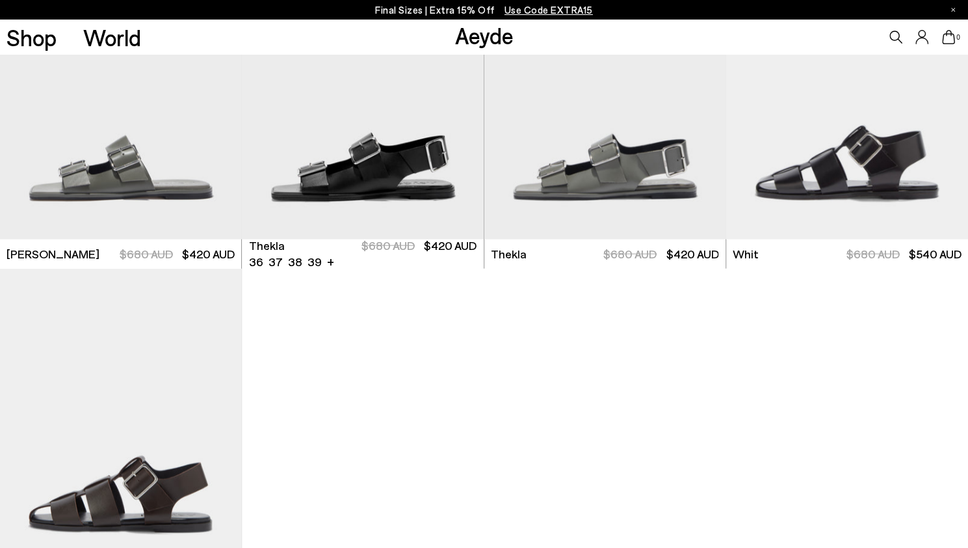
scroll to position [4764, 0]
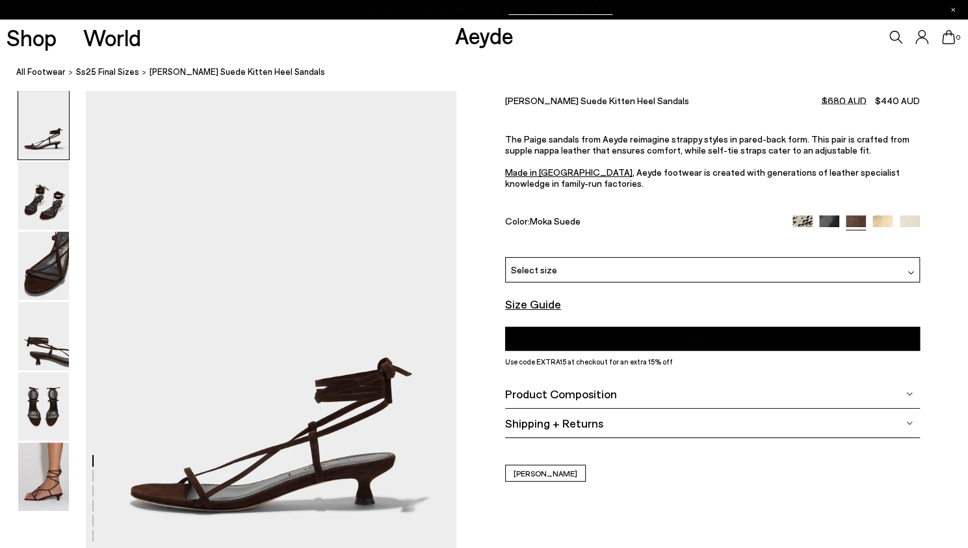
click at [515, 298] on font "Size Guide" at bounding box center [533, 304] width 56 height 14
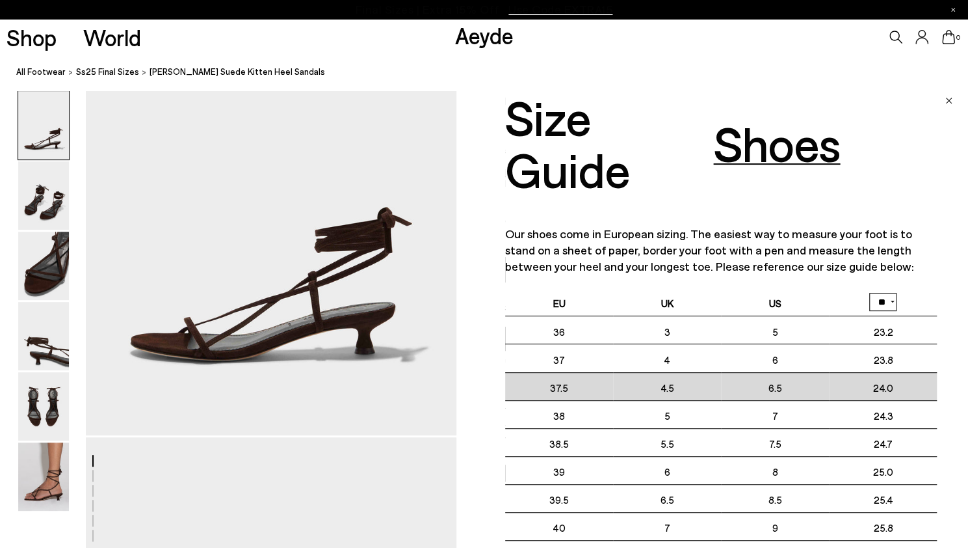
scroll to position [239, 0]
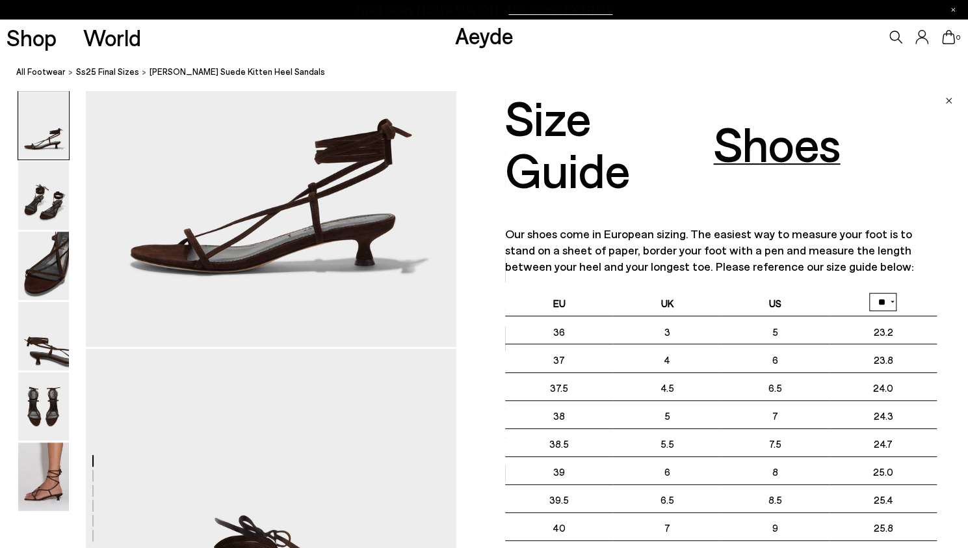
click at [947, 98] on img "Close" at bounding box center [949, 101] width 7 height 7
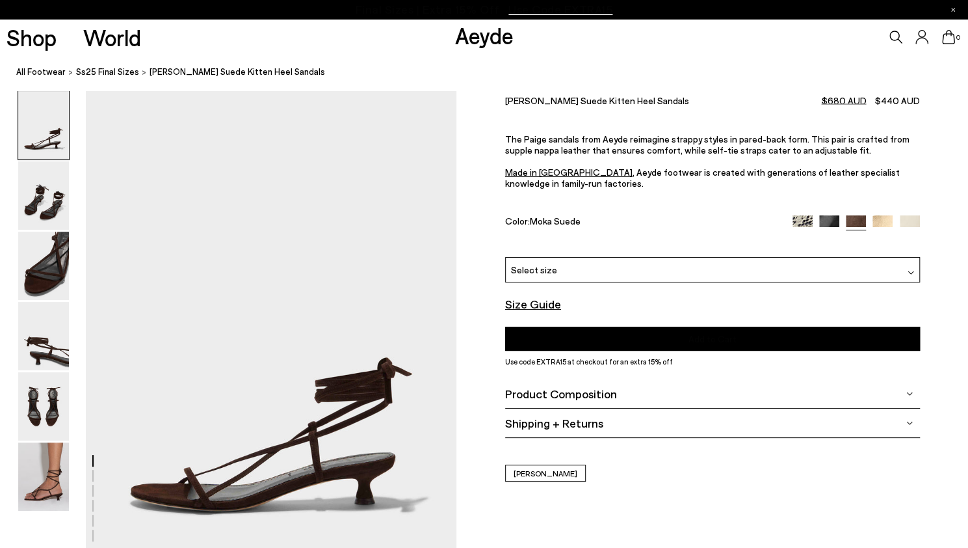
scroll to position [194, 0]
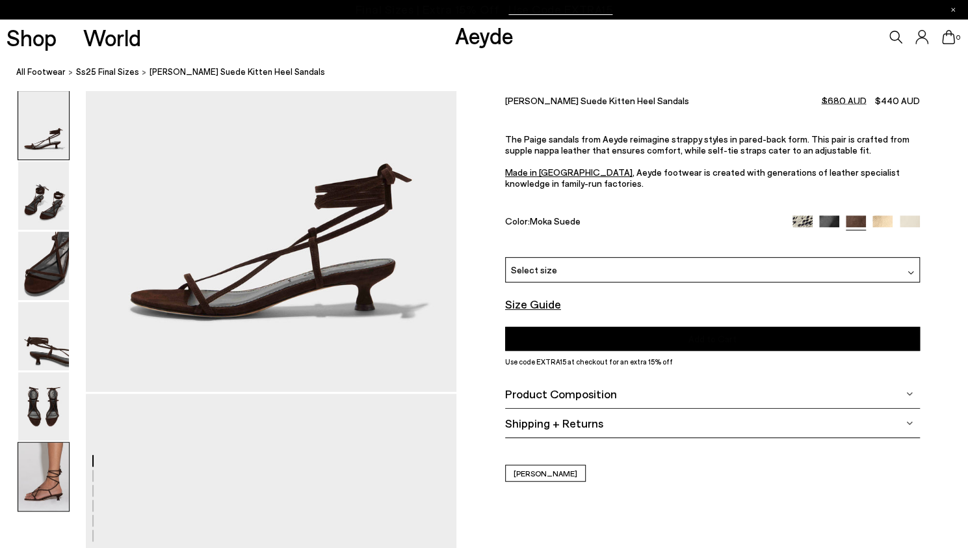
click at [42, 481] on img at bounding box center [43, 476] width 51 height 68
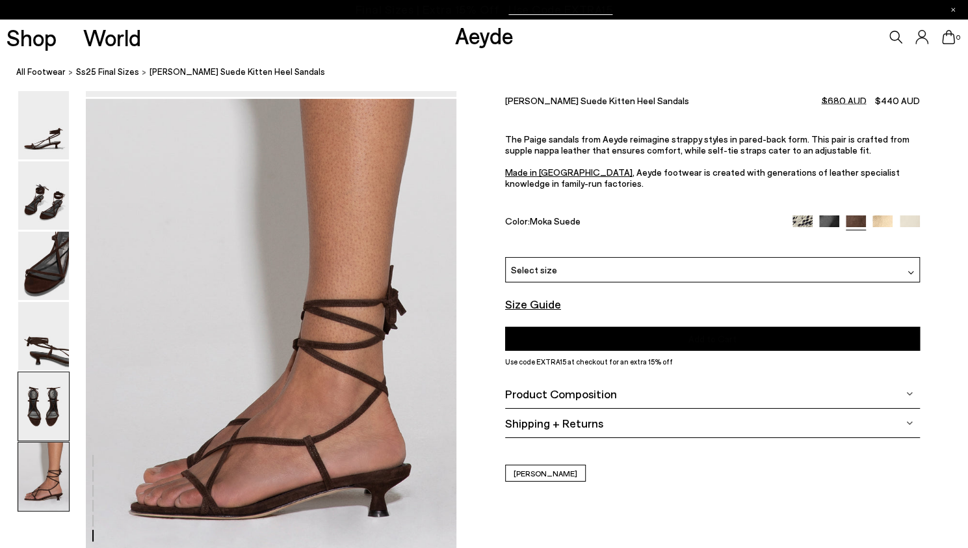
scroll to position [2572, 0]
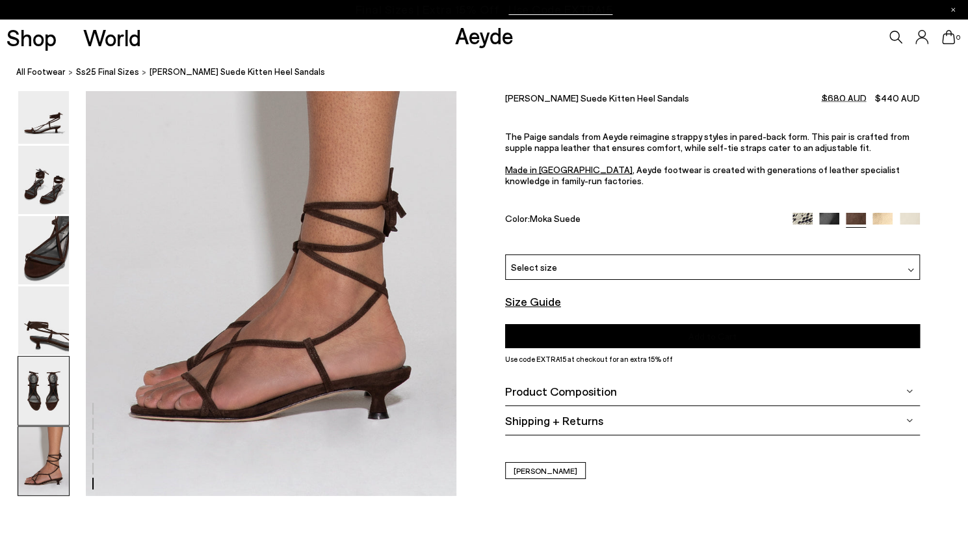
click at [49, 406] on img at bounding box center [43, 390] width 51 height 68
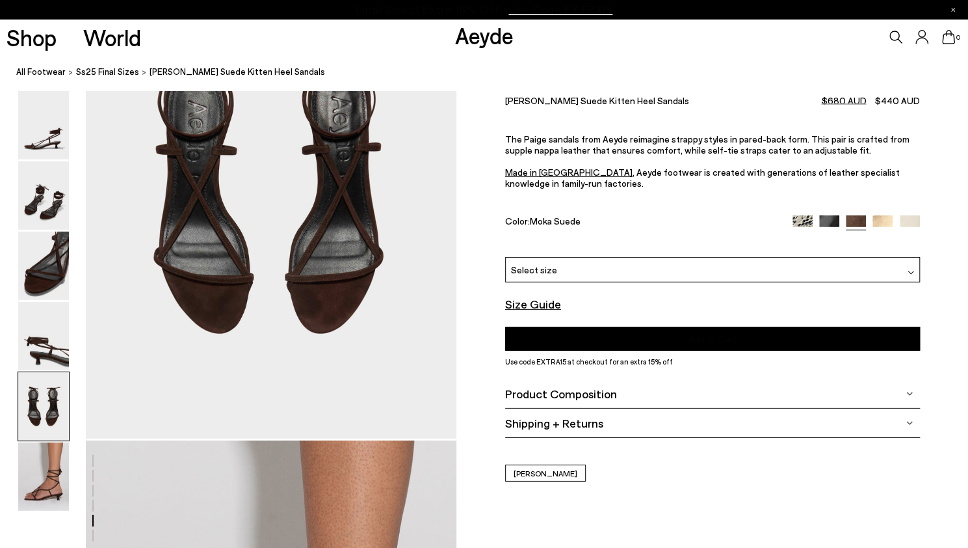
scroll to position [1987, 0]
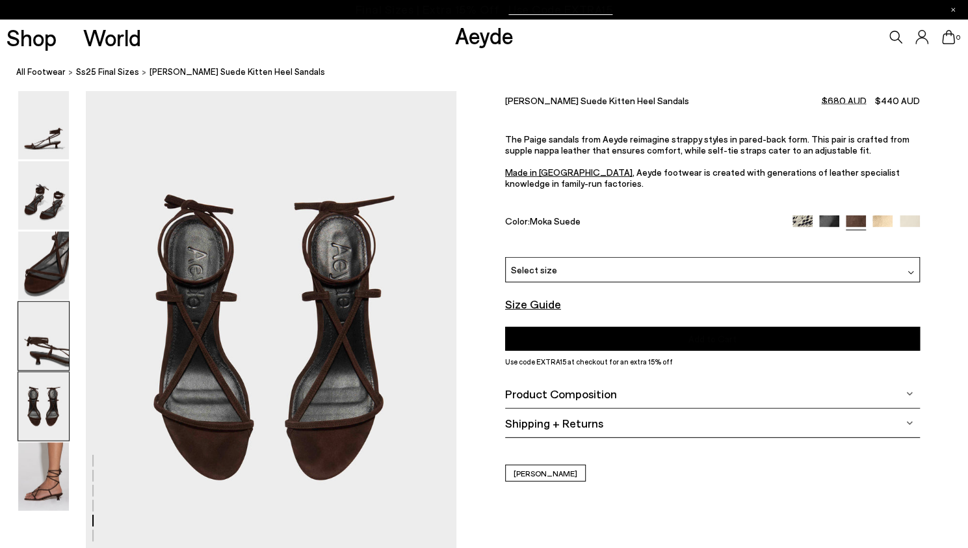
click at [46, 356] on img at bounding box center [43, 336] width 51 height 68
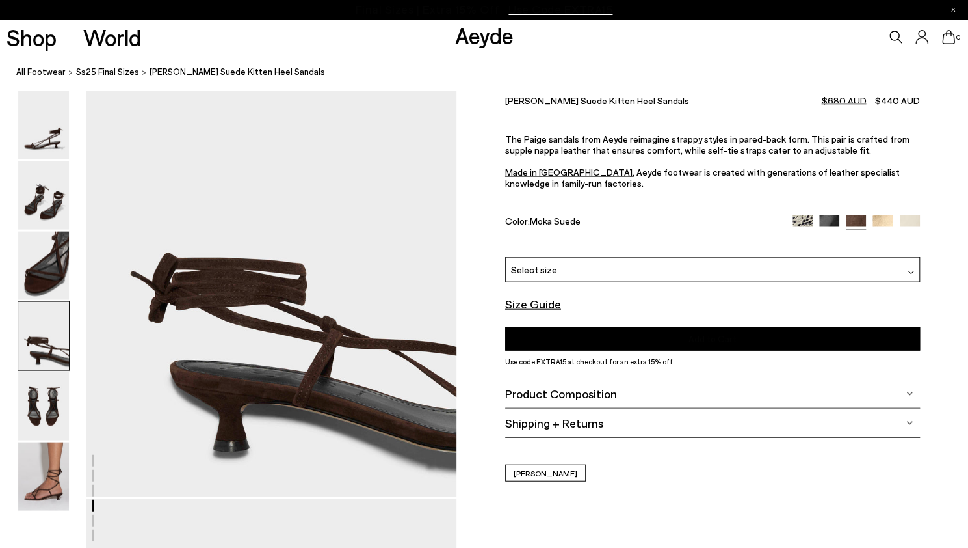
scroll to position [1491, 0]
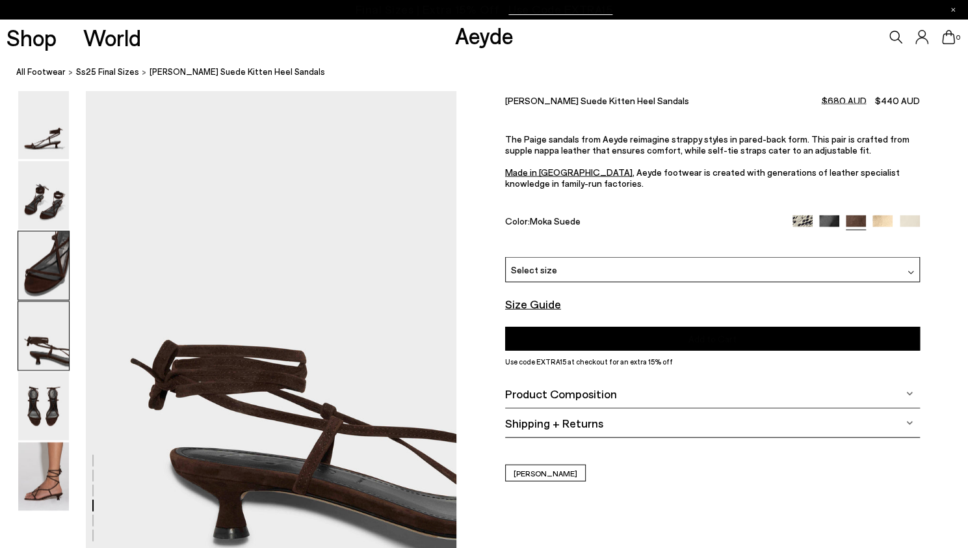
click at [42, 288] on img at bounding box center [43, 266] width 51 height 68
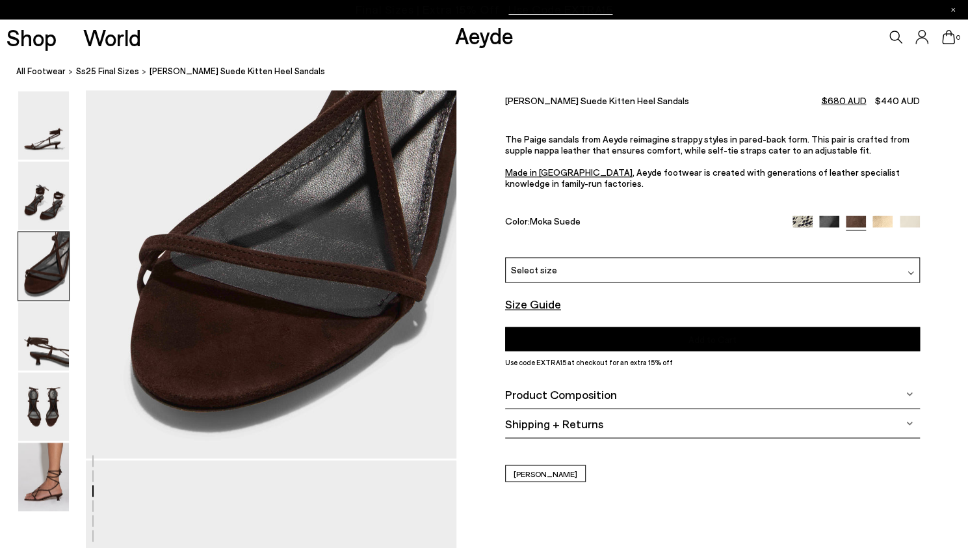
scroll to position [994, 0]
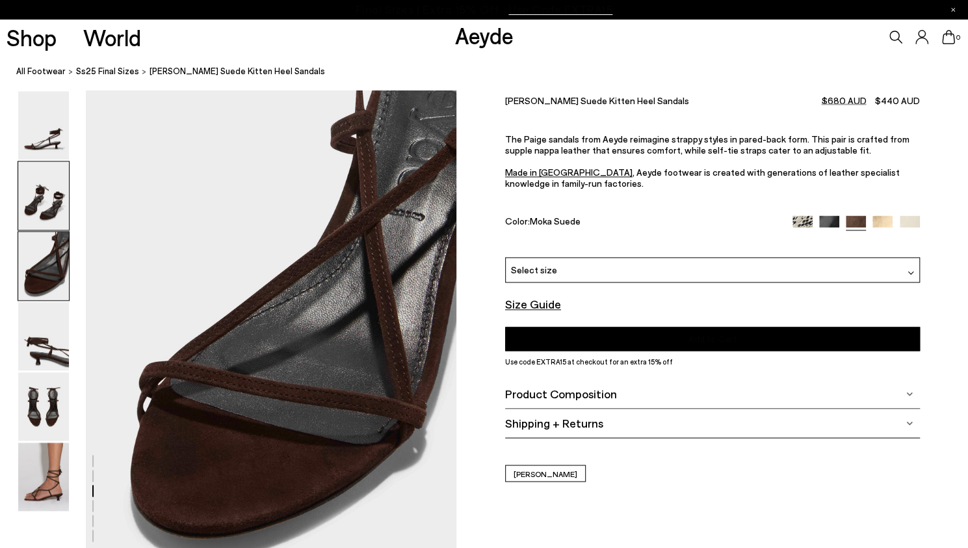
click at [38, 215] on img at bounding box center [43, 195] width 51 height 68
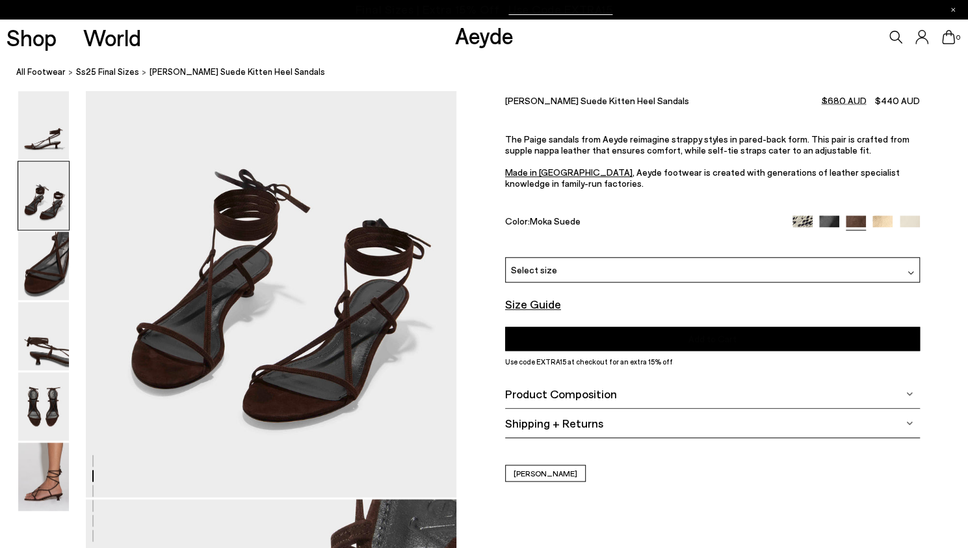
scroll to position [497, 0]
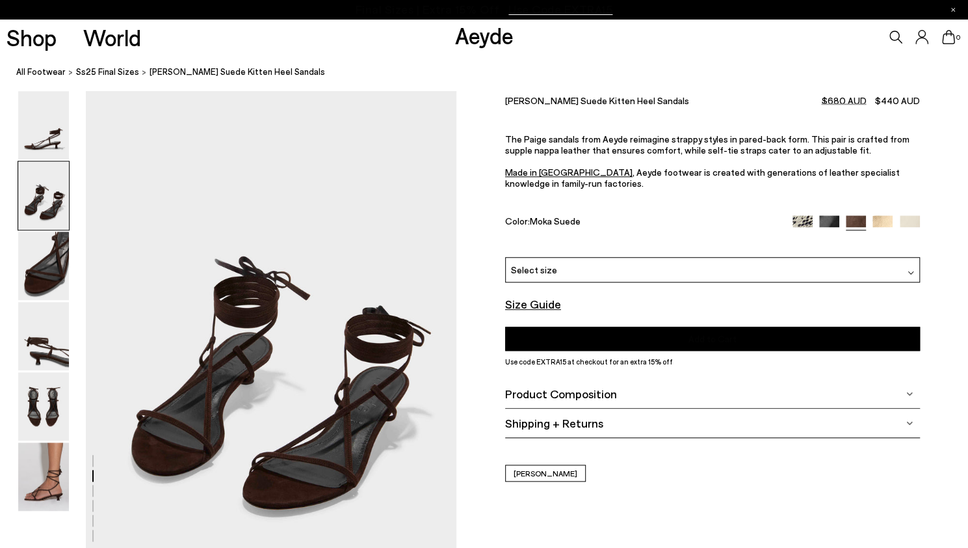
click at [626, 397] on div "Product Composition" at bounding box center [712, 393] width 415 height 29
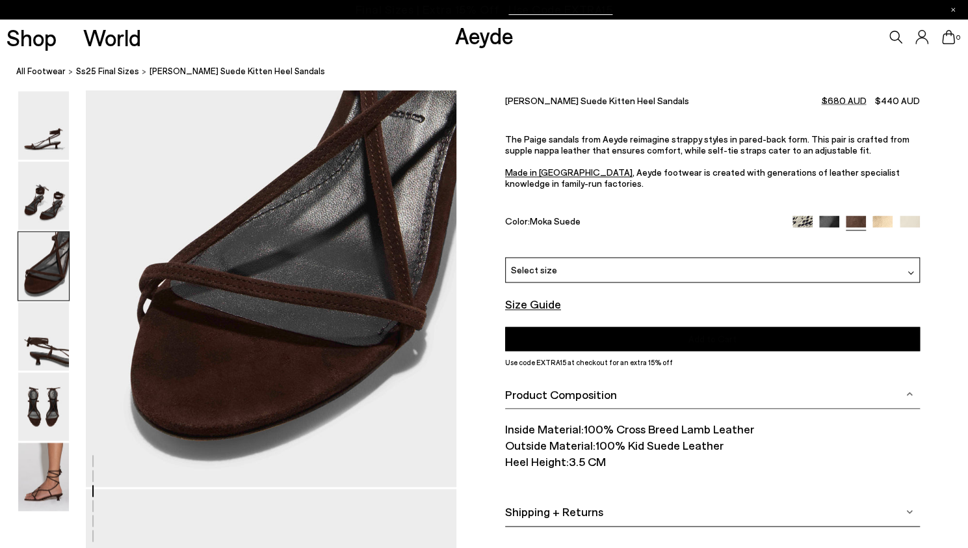
scroll to position [1279, 0]
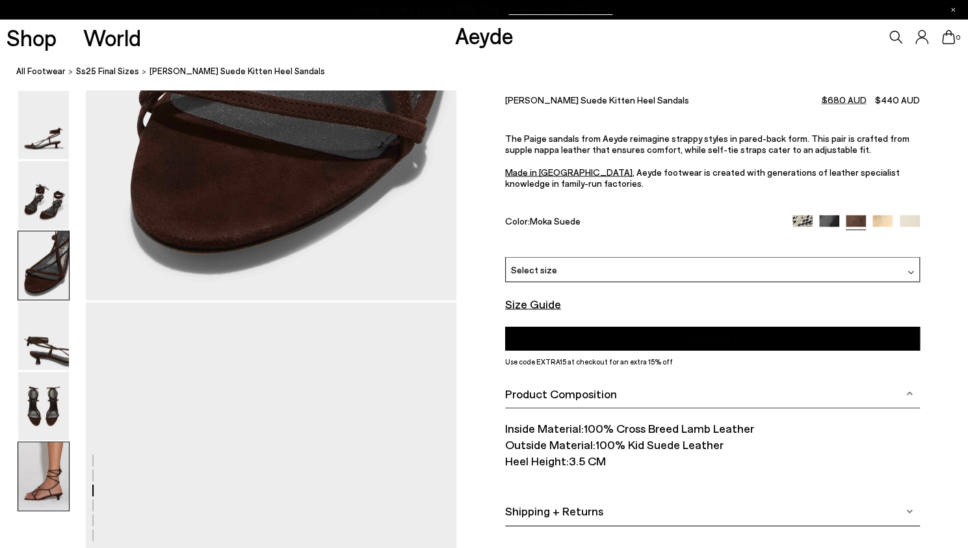
click at [40, 484] on img at bounding box center [43, 476] width 51 height 68
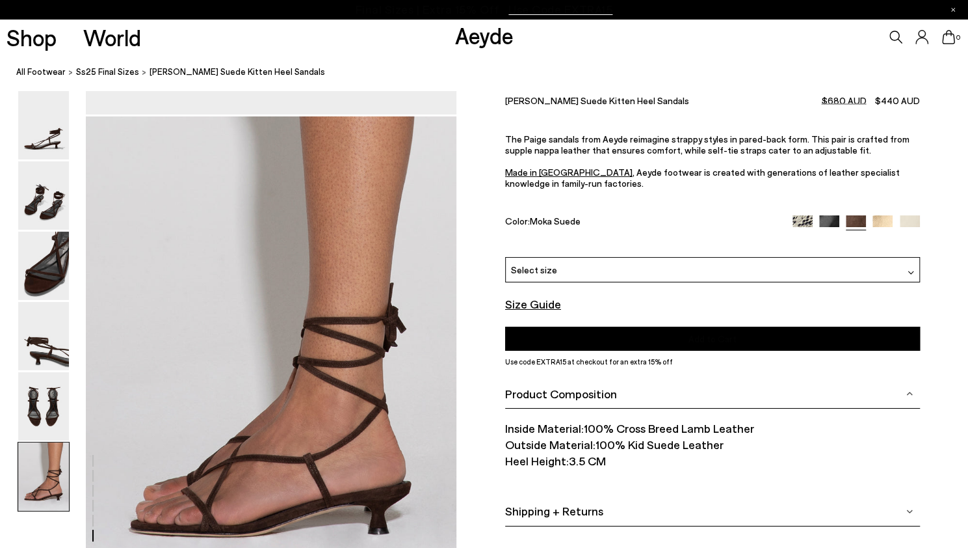
scroll to position [2456, 0]
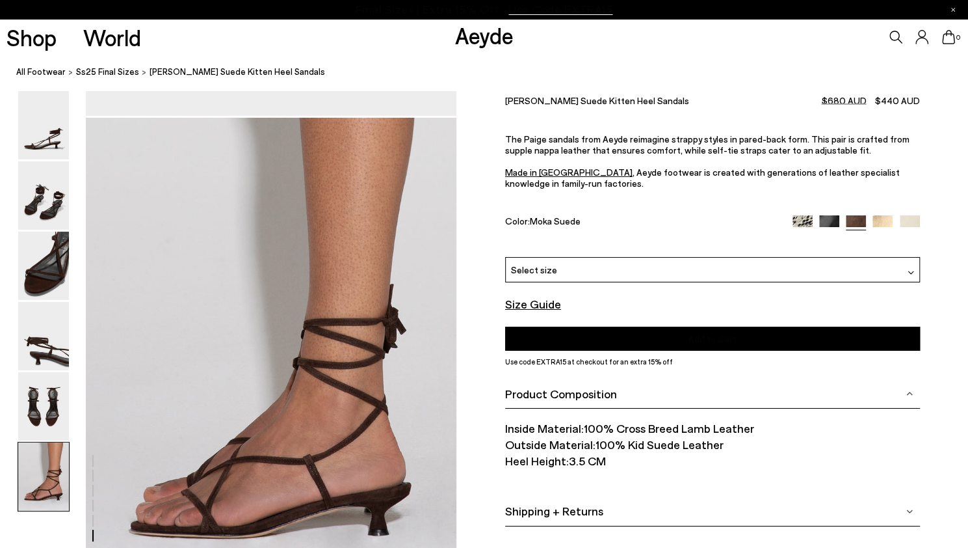
click at [884, 224] on img at bounding box center [883, 225] width 20 height 20
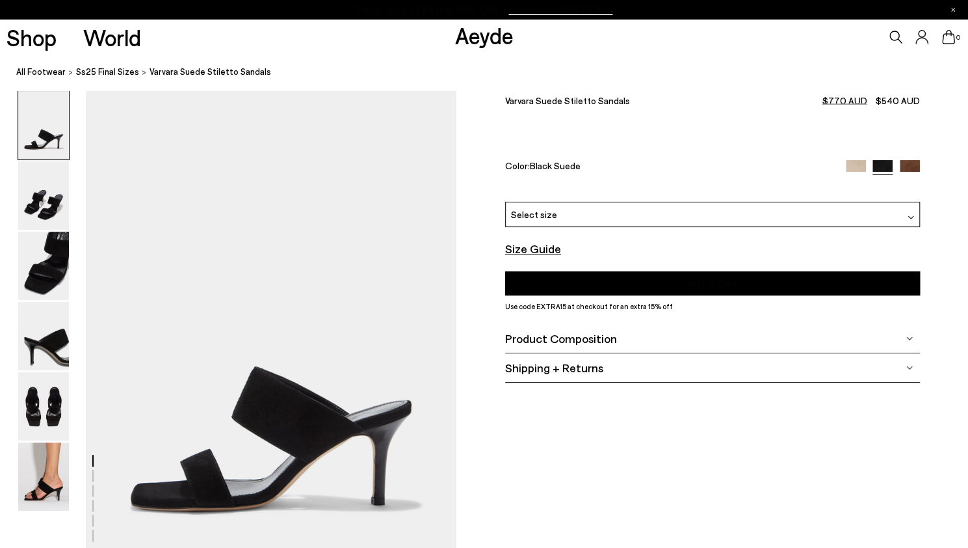
click at [536, 343] on font "Product Composition" at bounding box center [561, 338] width 112 height 14
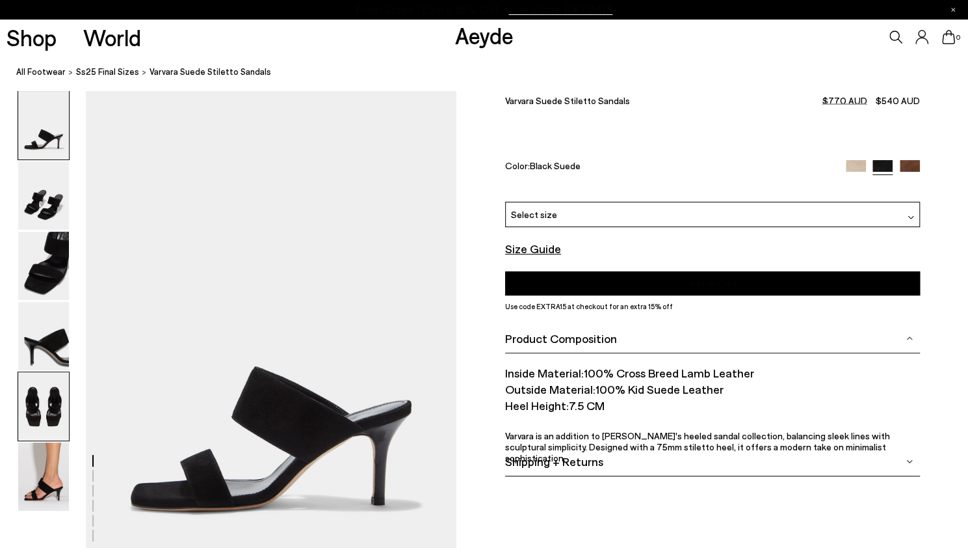
click at [40, 386] on img at bounding box center [43, 406] width 51 height 68
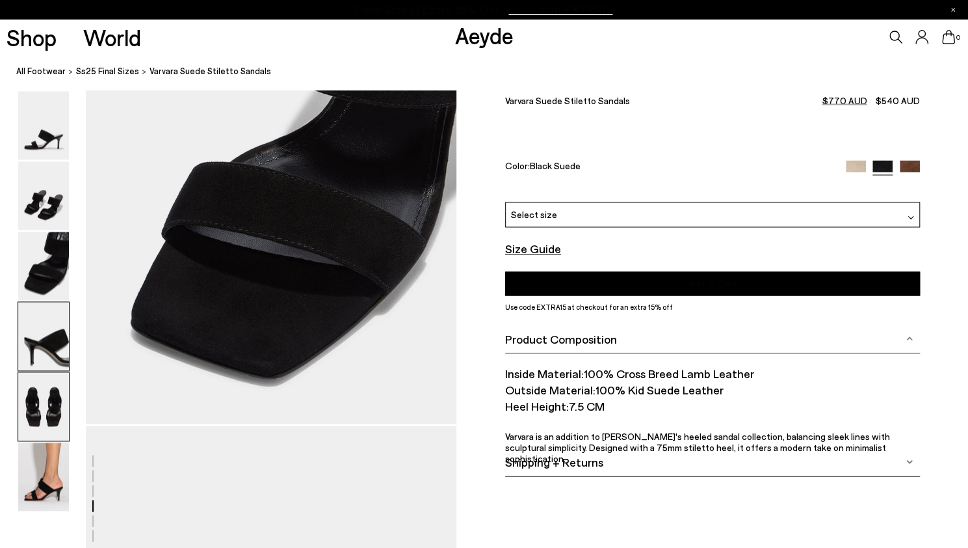
scroll to position [1987, 0]
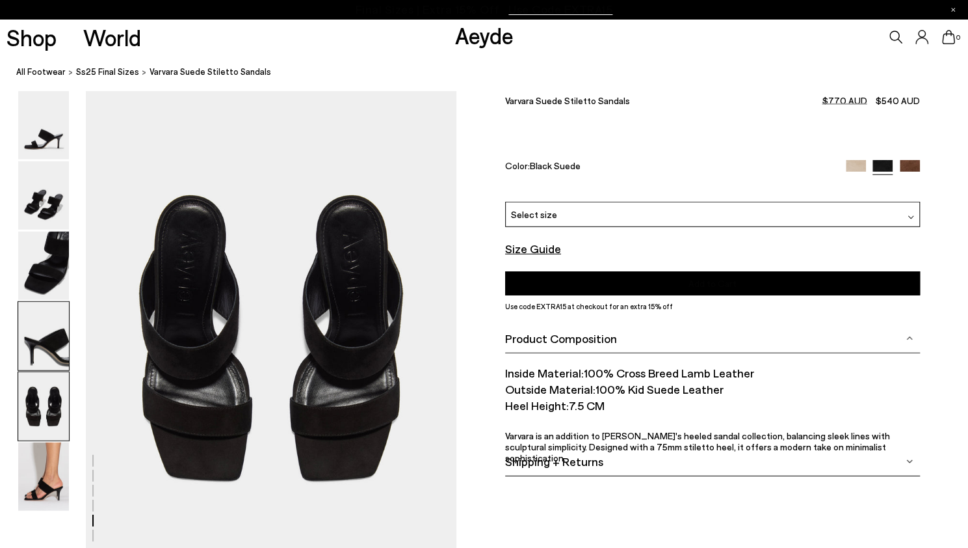
click at [51, 315] on img at bounding box center [43, 336] width 51 height 68
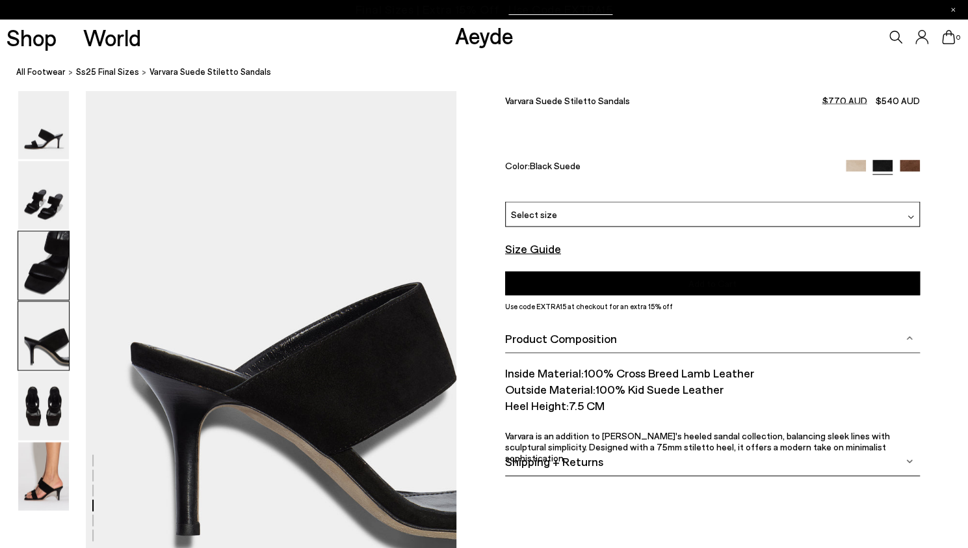
click at [49, 259] on img at bounding box center [43, 266] width 51 height 68
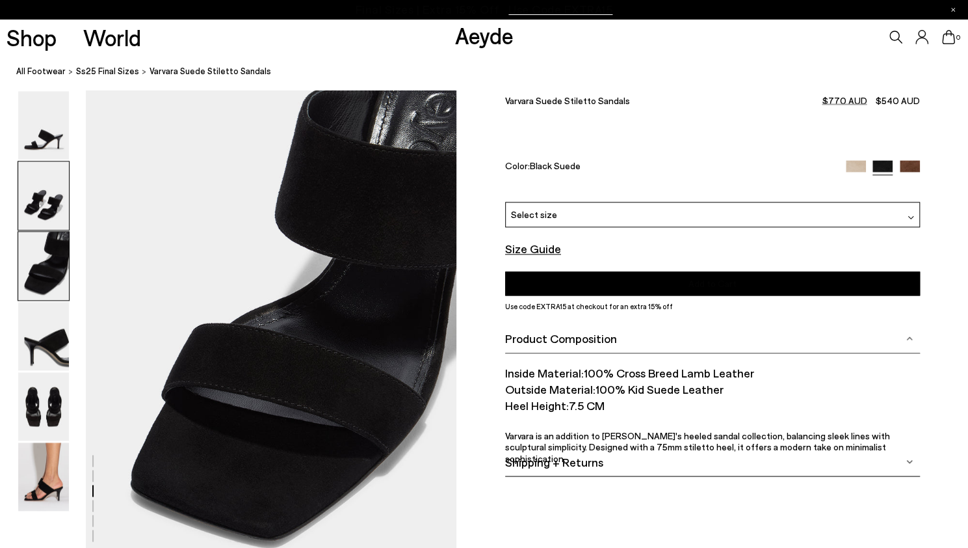
click at [47, 222] on img at bounding box center [43, 195] width 51 height 68
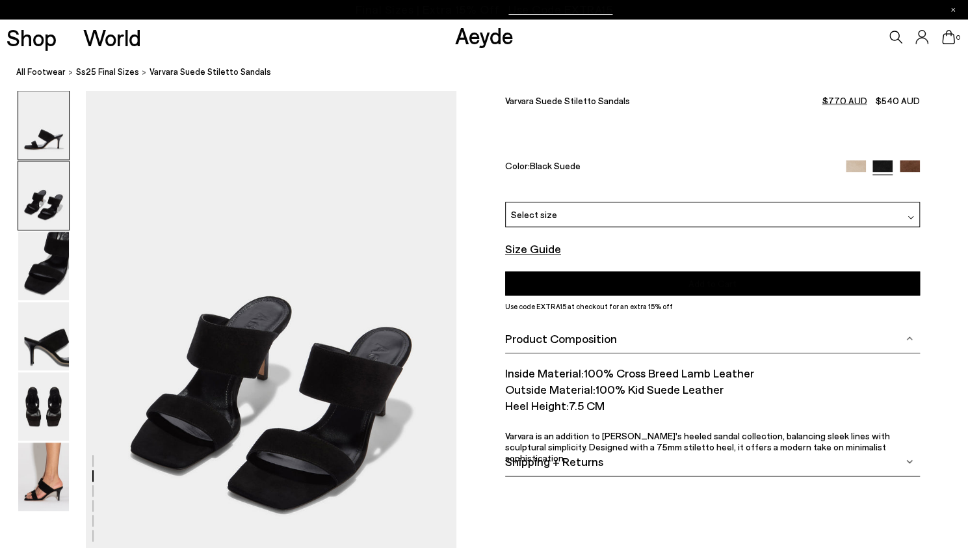
click at [41, 154] on img at bounding box center [43, 125] width 51 height 68
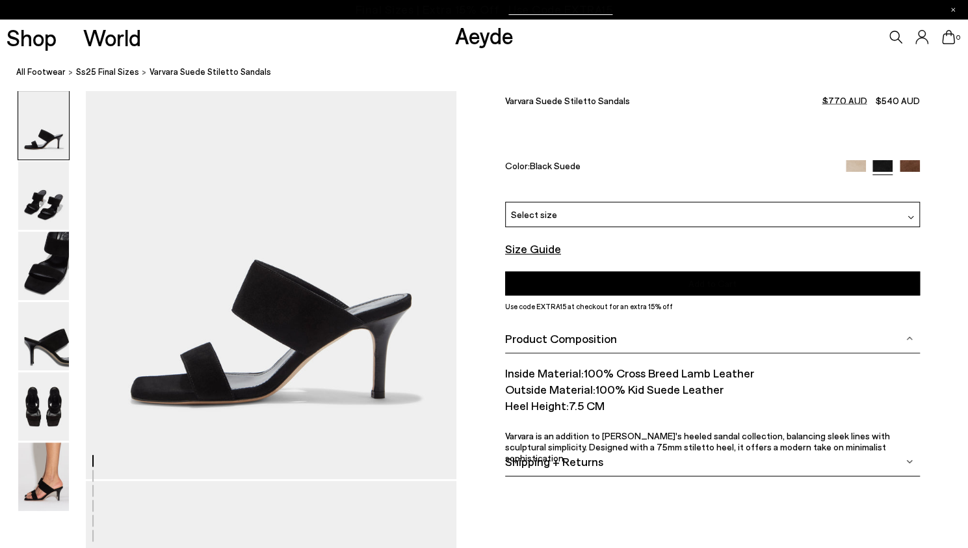
scroll to position [0, 0]
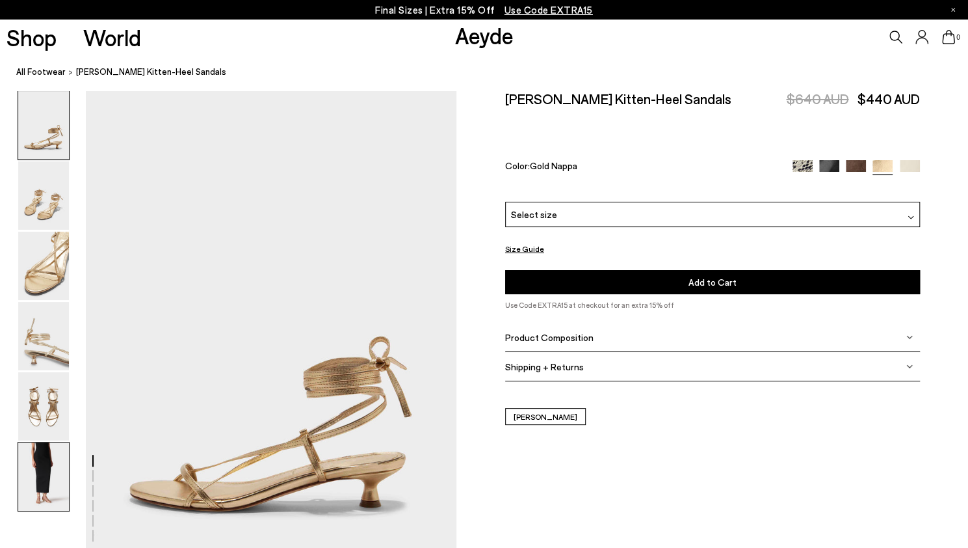
click at [51, 490] on img at bounding box center [43, 476] width 51 height 68
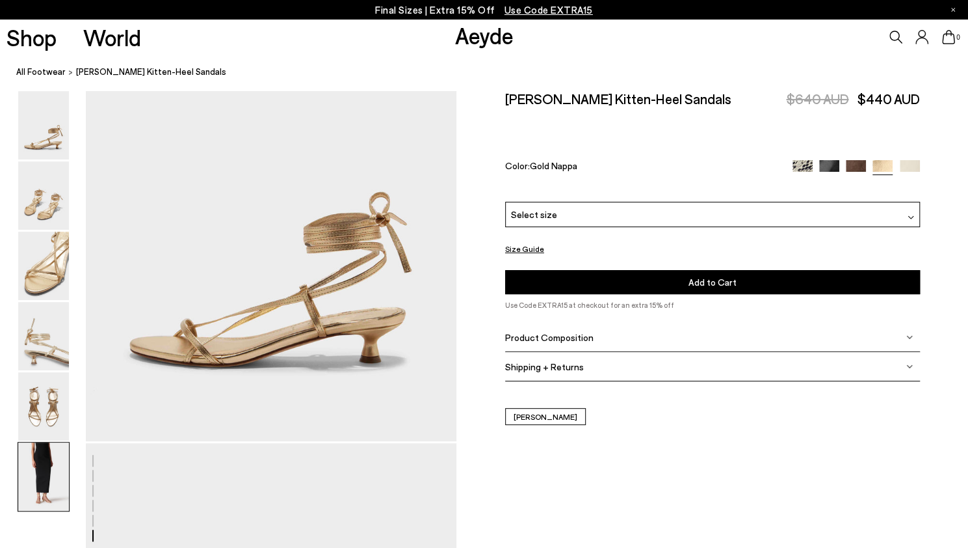
scroll to position [2572, 0]
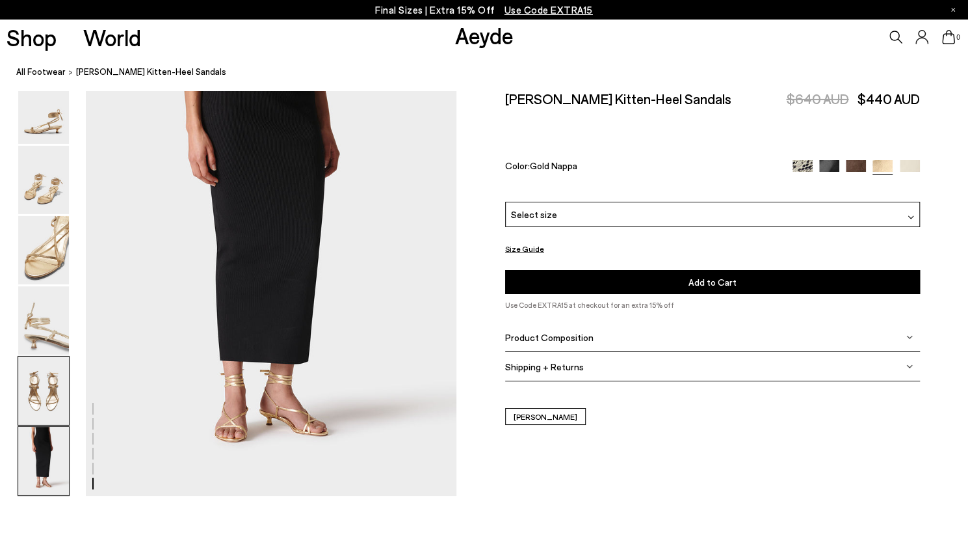
click at [49, 388] on img at bounding box center [43, 390] width 51 height 68
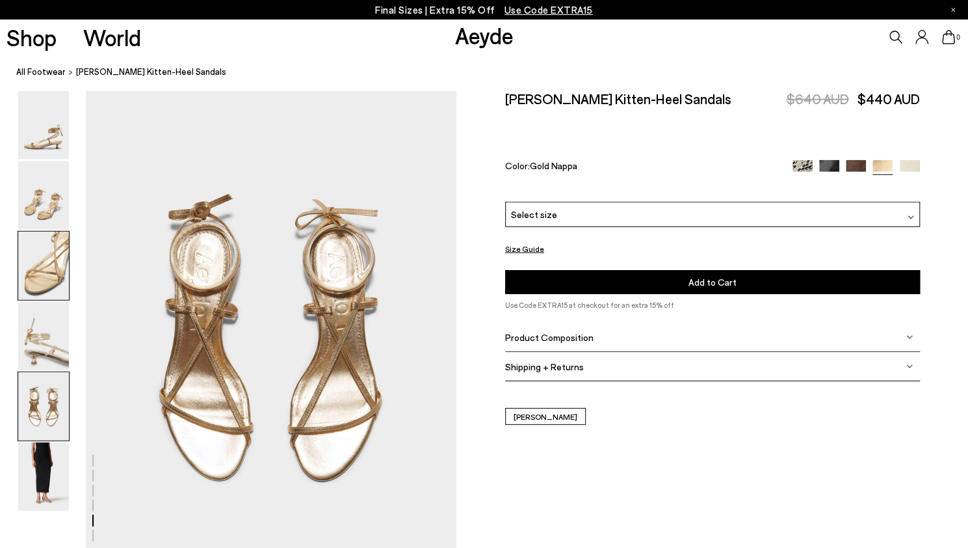
click at [55, 289] on img at bounding box center [43, 266] width 51 height 68
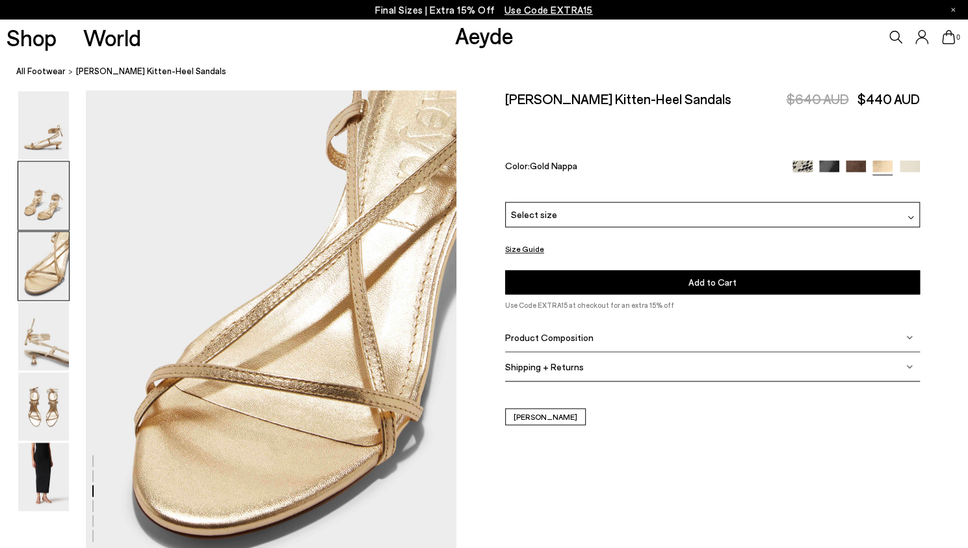
click at [49, 207] on img at bounding box center [43, 195] width 51 height 68
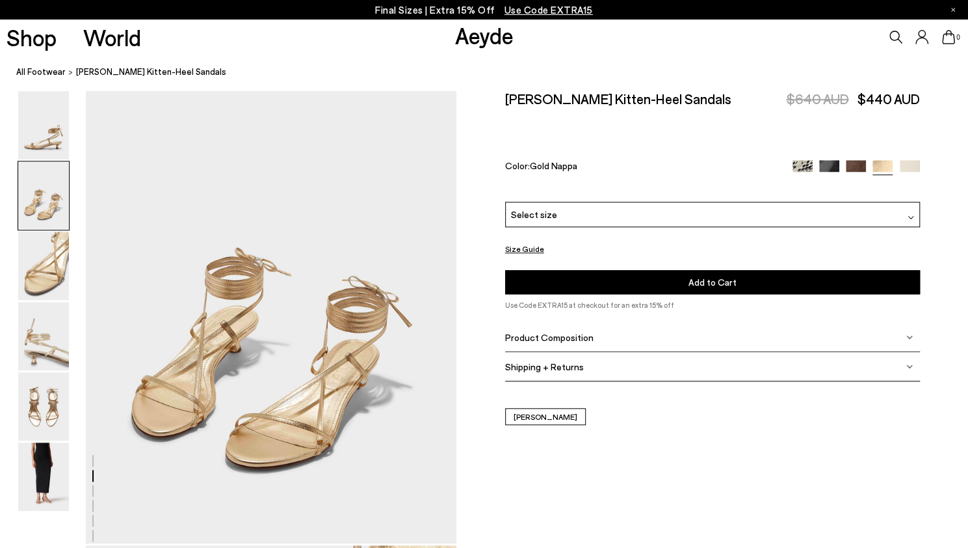
scroll to position [497, 0]
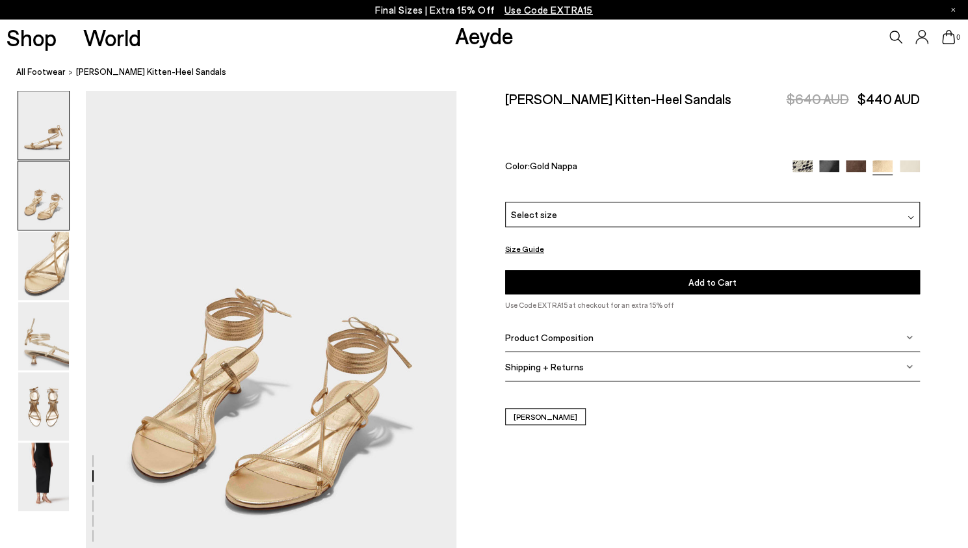
click at [48, 140] on img at bounding box center [43, 125] width 51 height 68
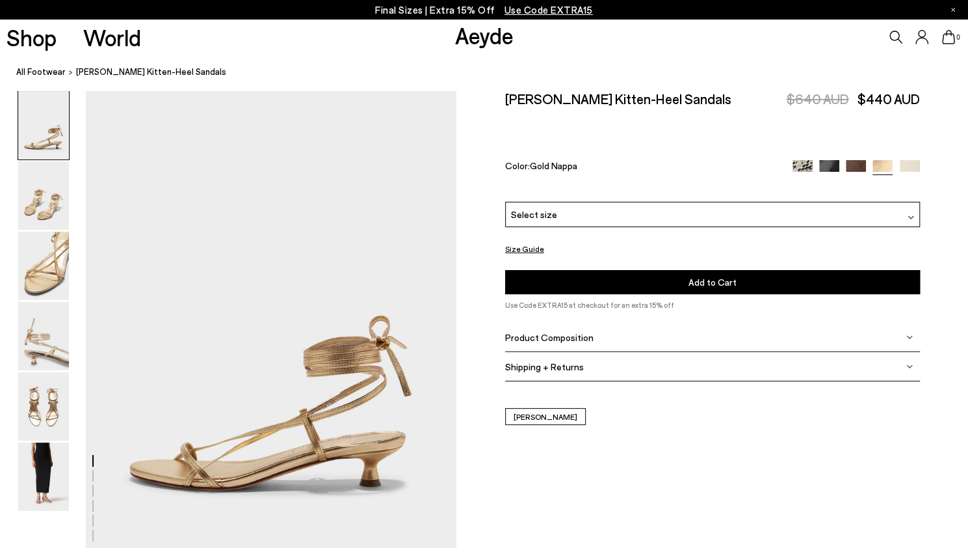
scroll to position [0, 0]
